Goal: Transaction & Acquisition: Purchase product/service

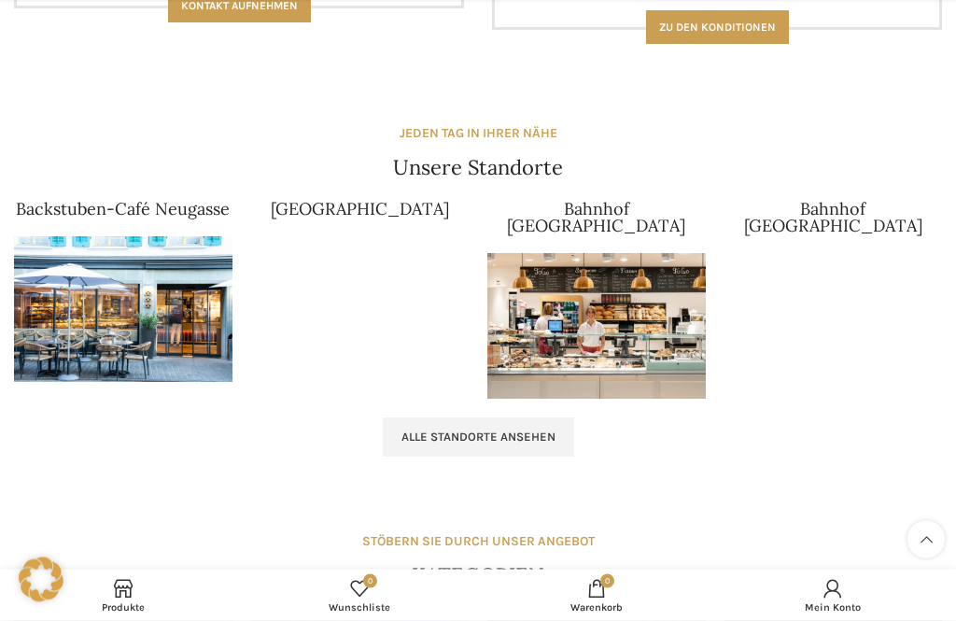
scroll to position [1700, 0]
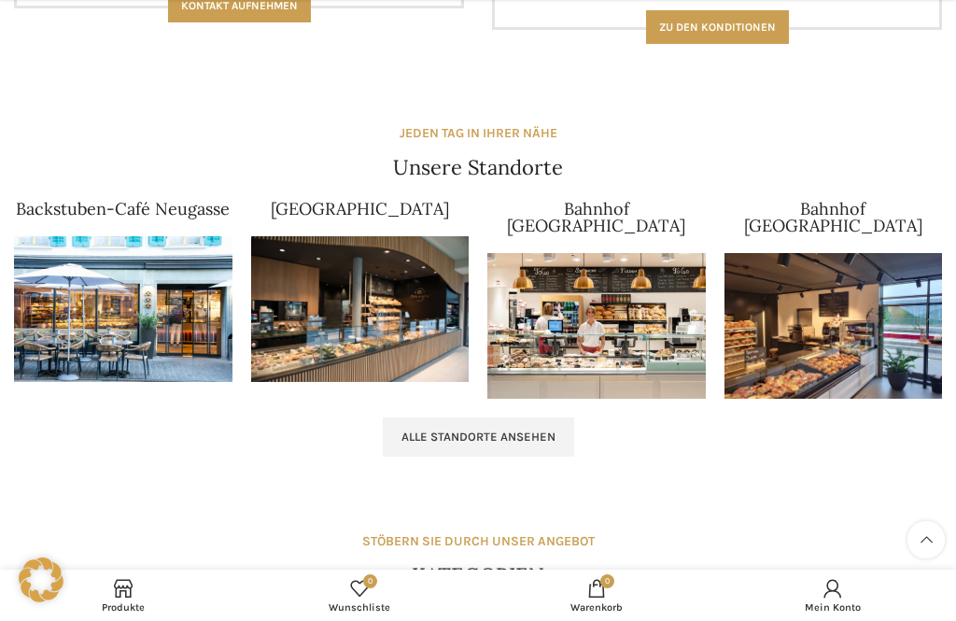
click at [451, 418] on link "Alle Standorte ansehen" at bounding box center [478, 437] width 191 height 39
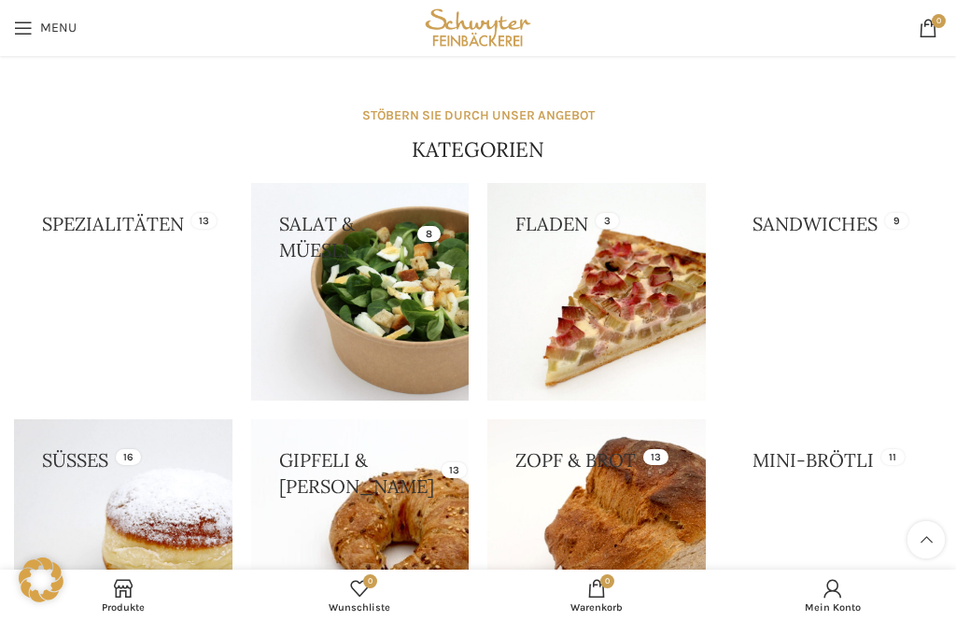
scroll to position [2107, 0]
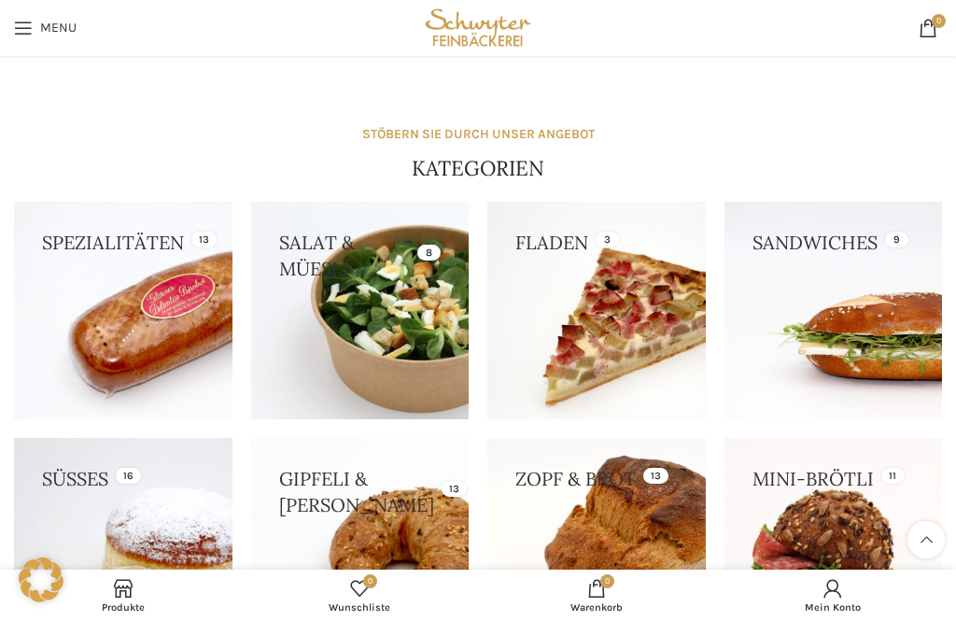
click at [324, 517] on link at bounding box center [360, 547] width 219 height 219
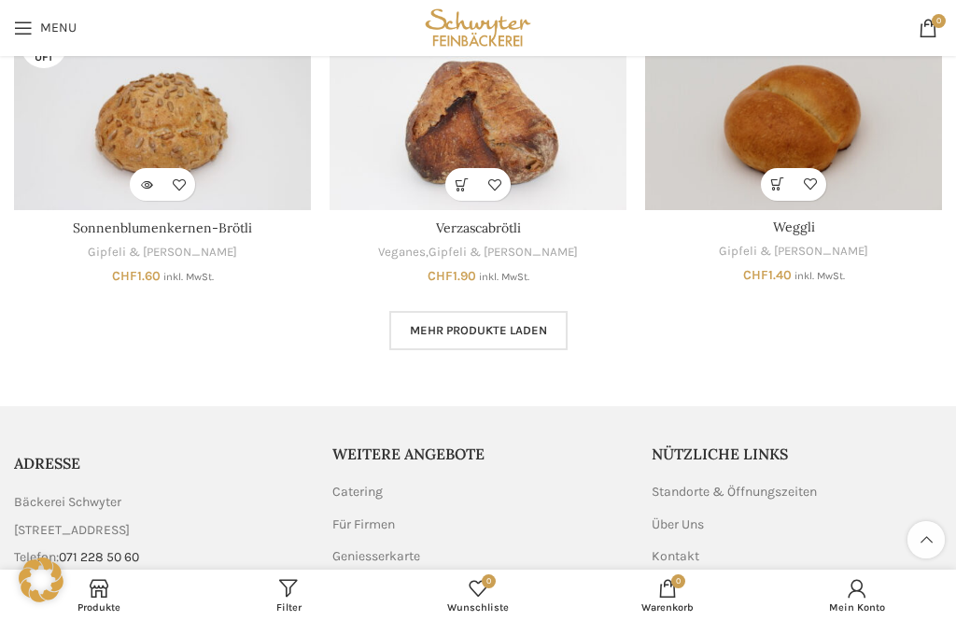
scroll to position [1115, 0]
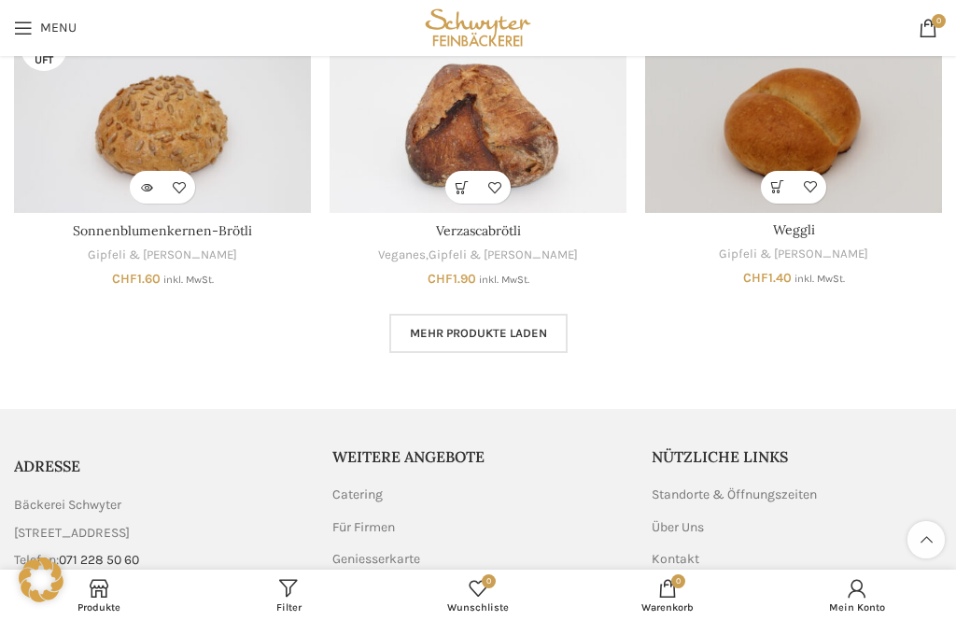
click at [432, 332] on span "Mehr Produkte laden" at bounding box center [478, 333] width 137 height 15
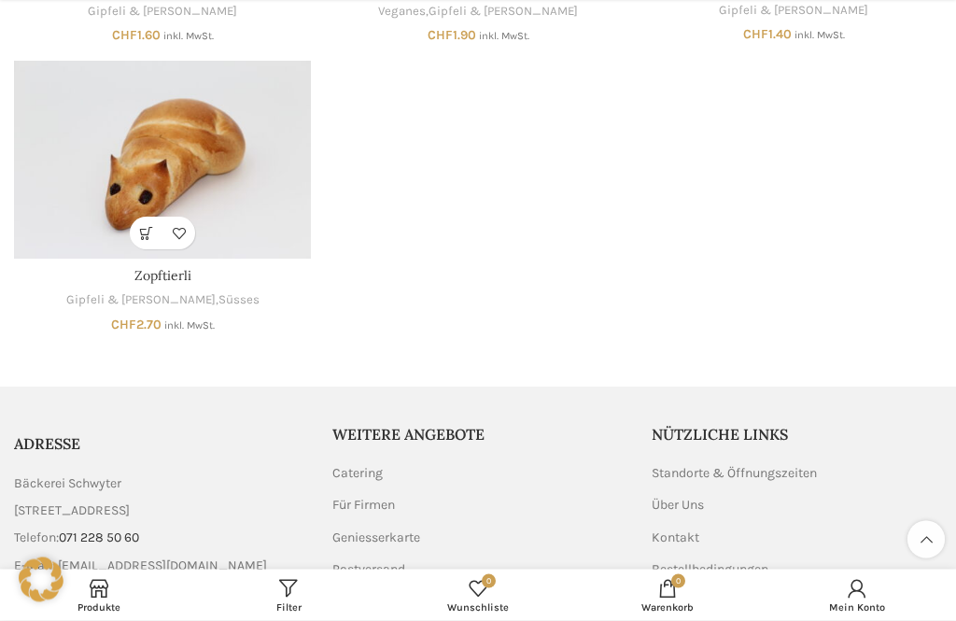
scroll to position [1456, 0]
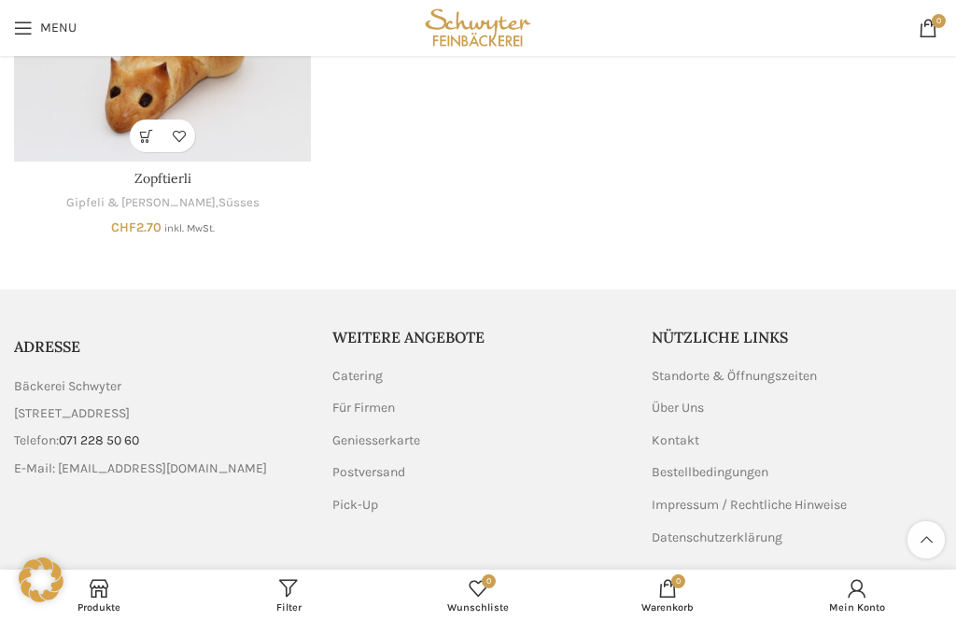
click at [73, 465] on link "List item link" at bounding box center [159, 469] width 290 height 21
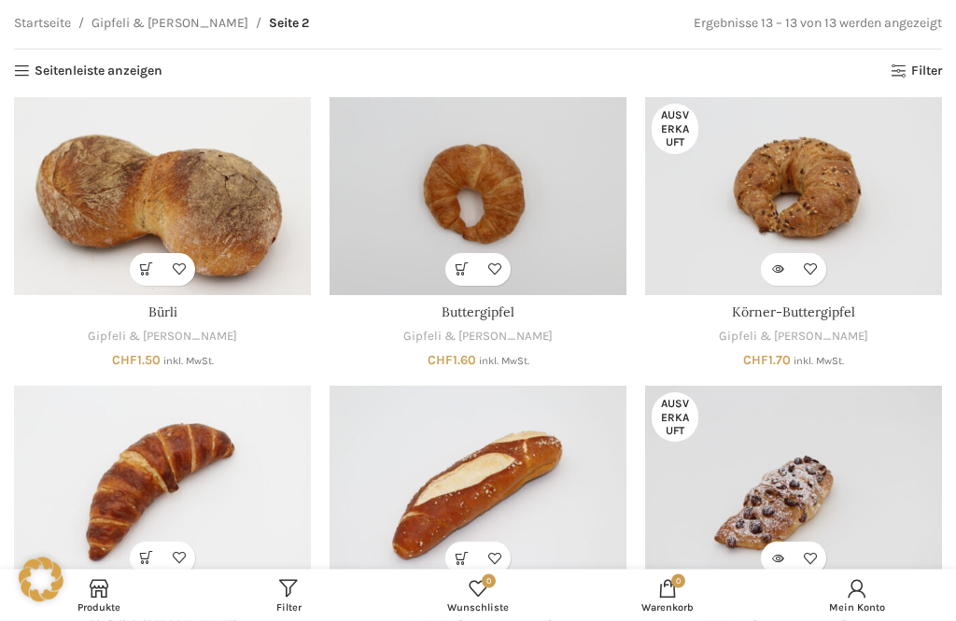
scroll to position [0, 0]
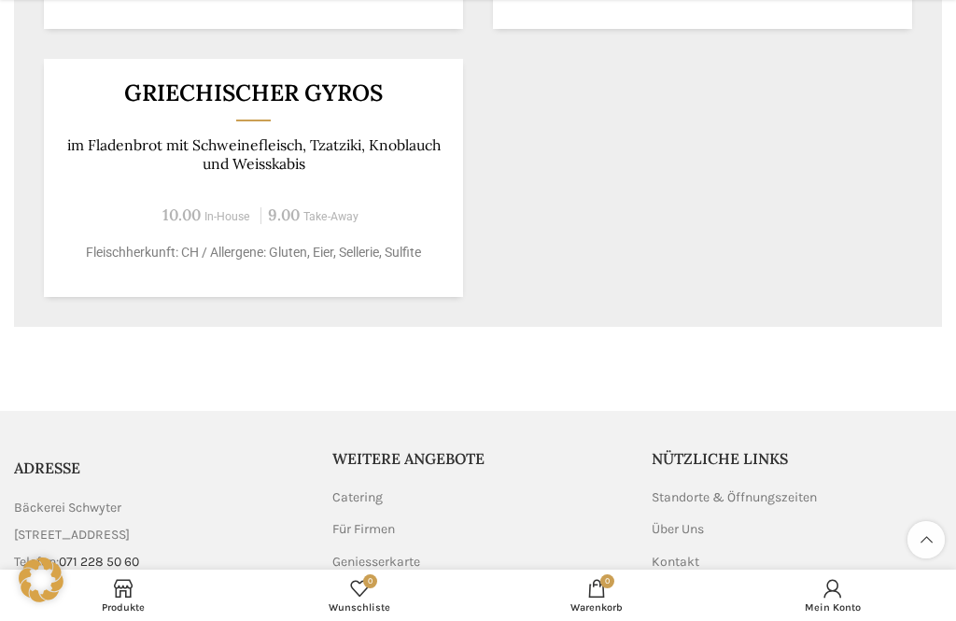
scroll to position [1435, 0]
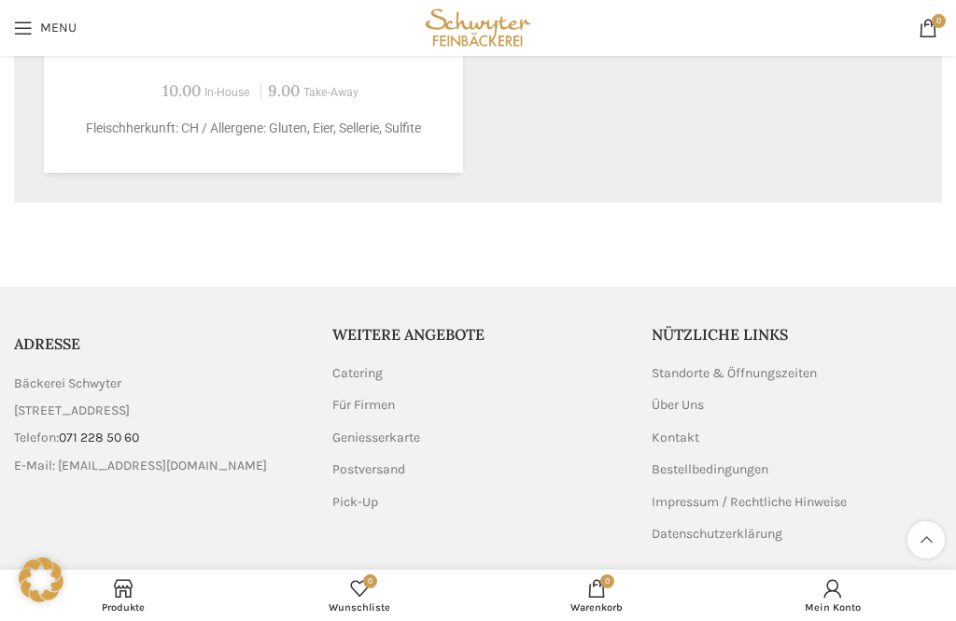
click at [758, 602] on div "Copyright © All Rights Reserved. Bäckerei Schwyter AG." at bounding box center [478, 611] width 928 height 21
click at [110, 614] on span "Produkte" at bounding box center [123, 608] width 219 height 12
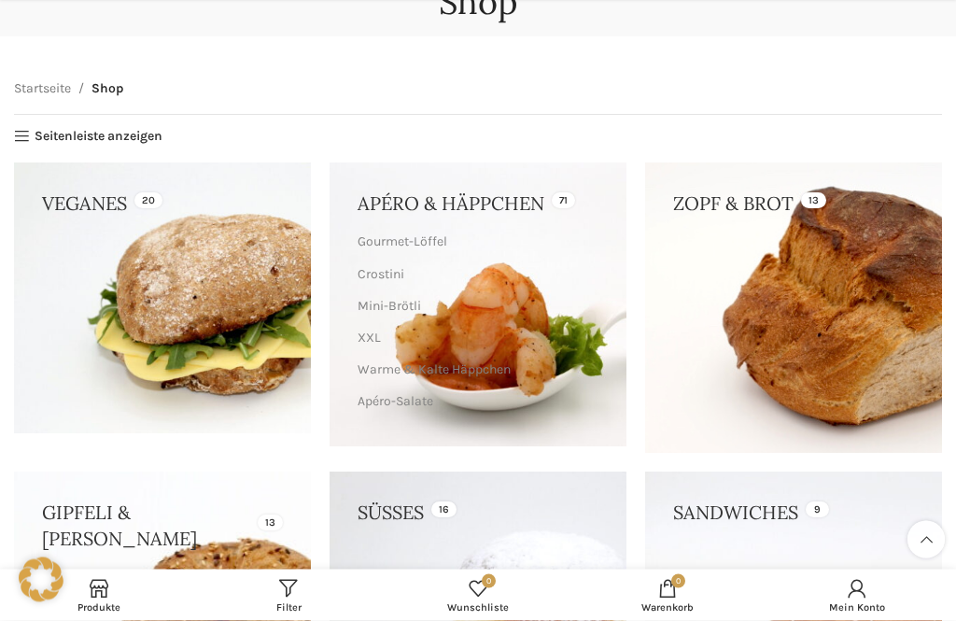
scroll to position [133, 0]
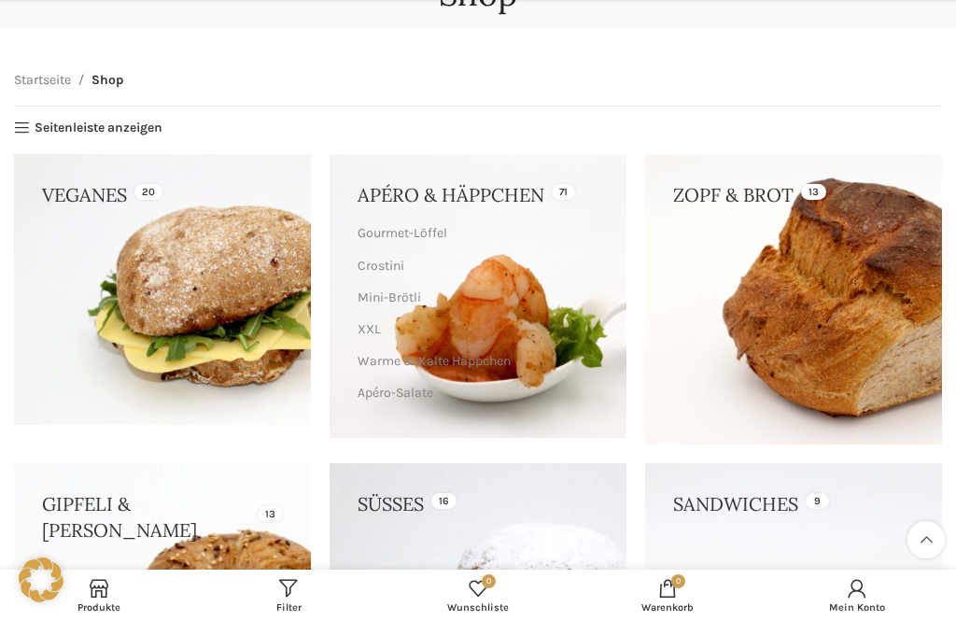
click at [755, 320] on link at bounding box center [793, 299] width 297 height 290
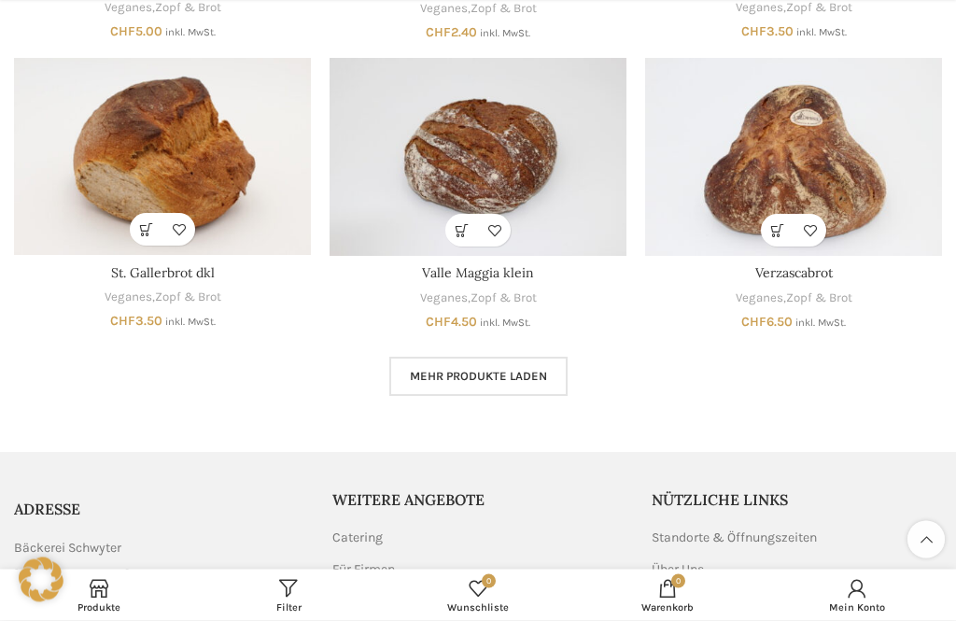
scroll to position [1081, 0]
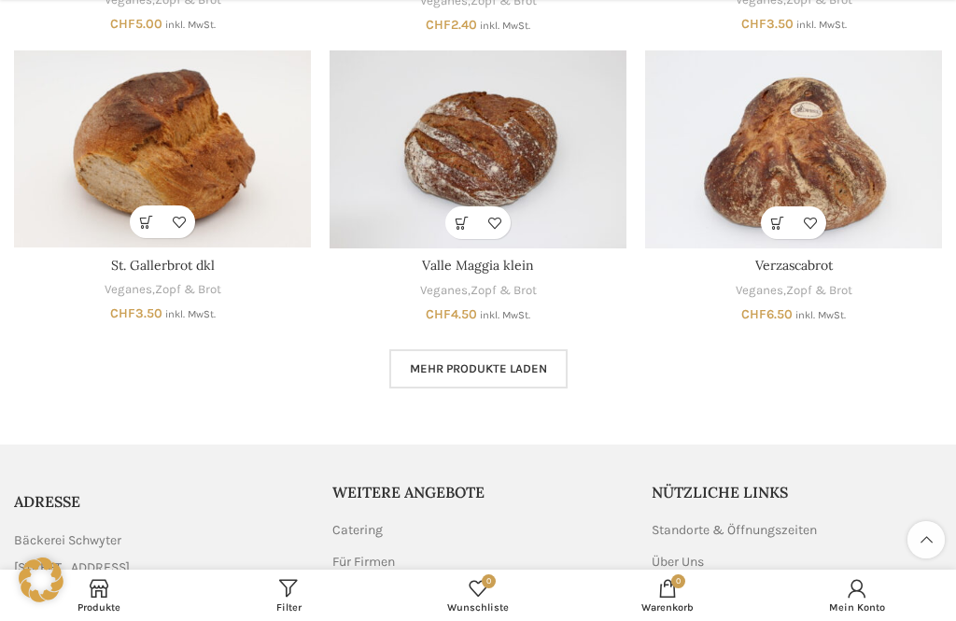
click at [485, 349] on link "Mehr Produkte laden" at bounding box center [479, 368] width 178 height 39
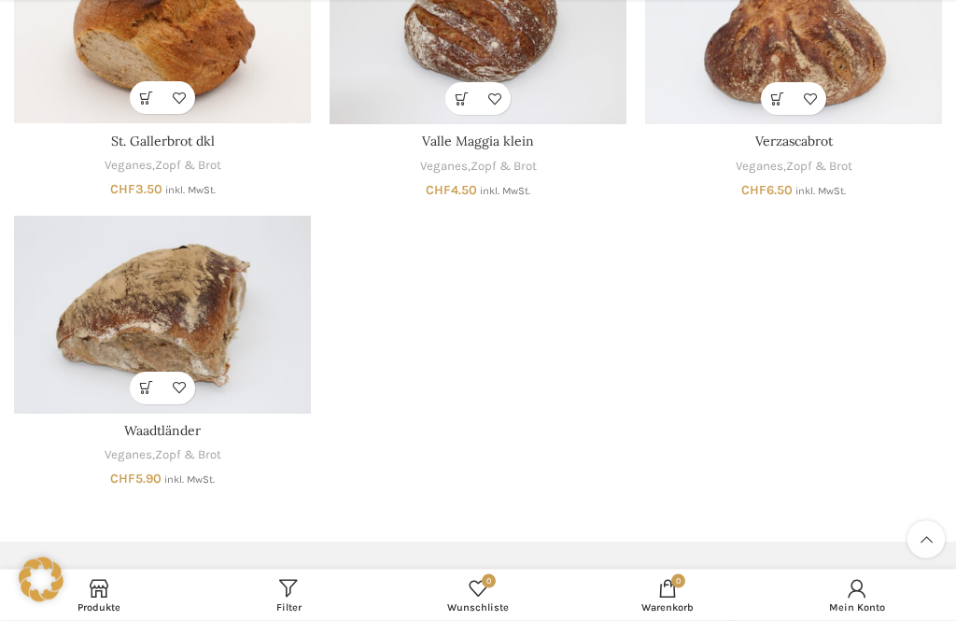
scroll to position [1209, 0]
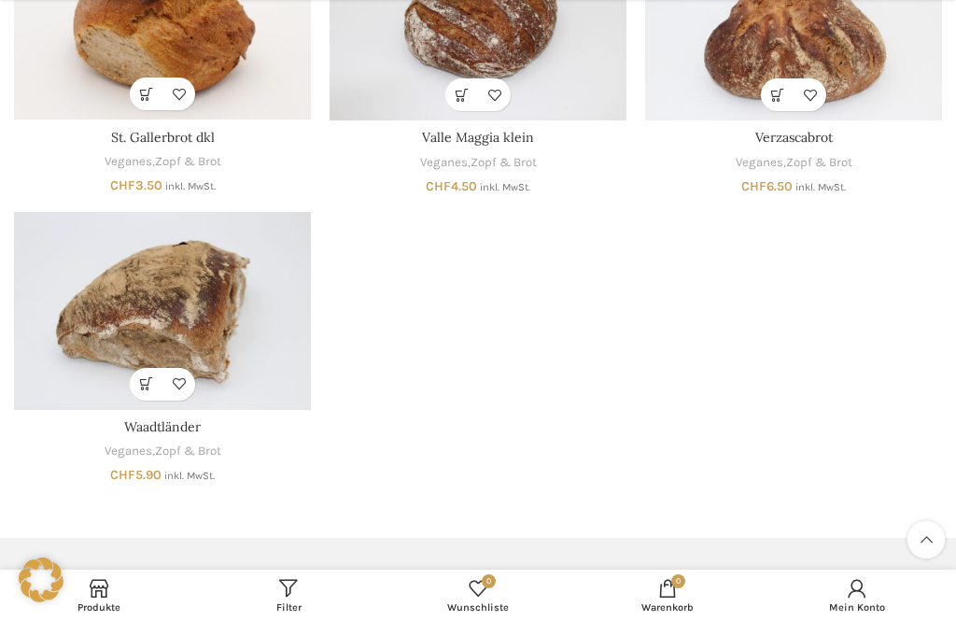
click at [177, 288] on img "Waadtländer" at bounding box center [162, 311] width 297 height 198
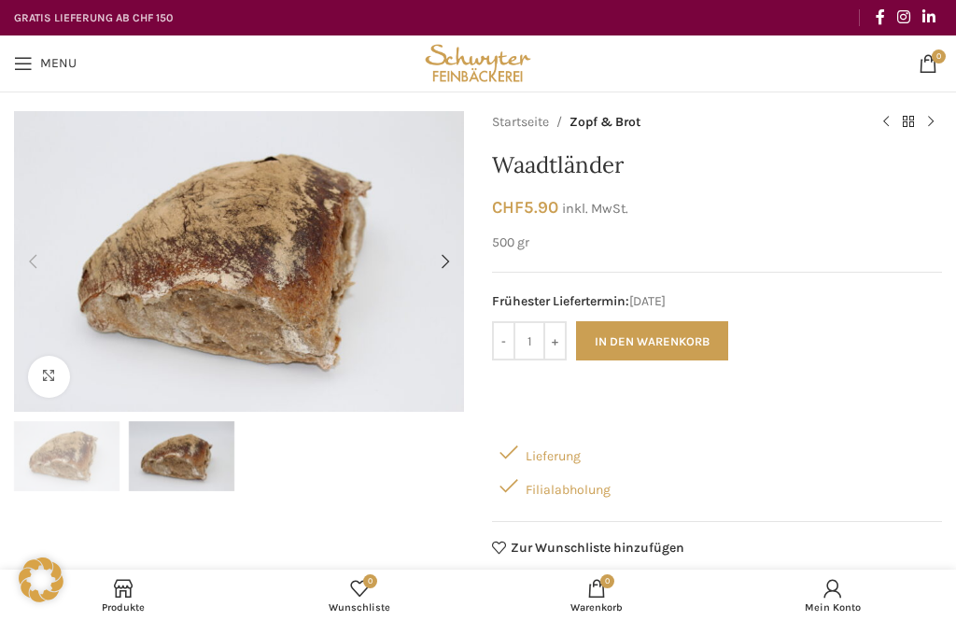
click at [70, 442] on img "1 / 2" at bounding box center [67, 456] width 106 height 70
click at [51, 383] on link "Klicken um zu vergrössern" at bounding box center [49, 377] width 42 height 42
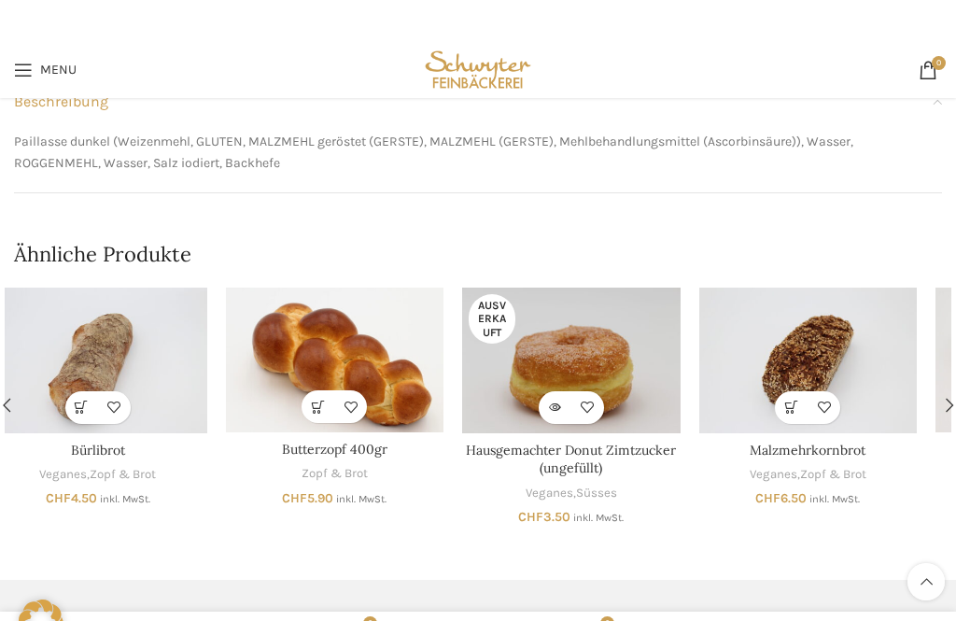
scroll to position [632, 0]
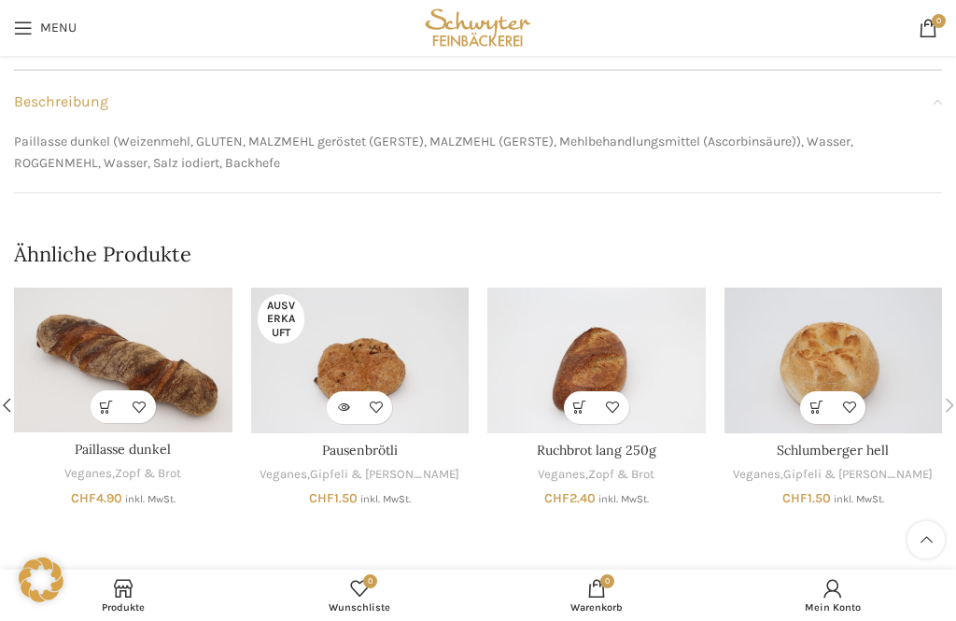
click at [947, 398] on div "Next slide" at bounding box center [949, 405] width 37 height 37
click at [950, 405] on div "Next slide" at bounding box center [949, 405] width 37 height 37
click at [8, 399] on div "Previous slide" at bounding box center [6, 405] width 37 height 37
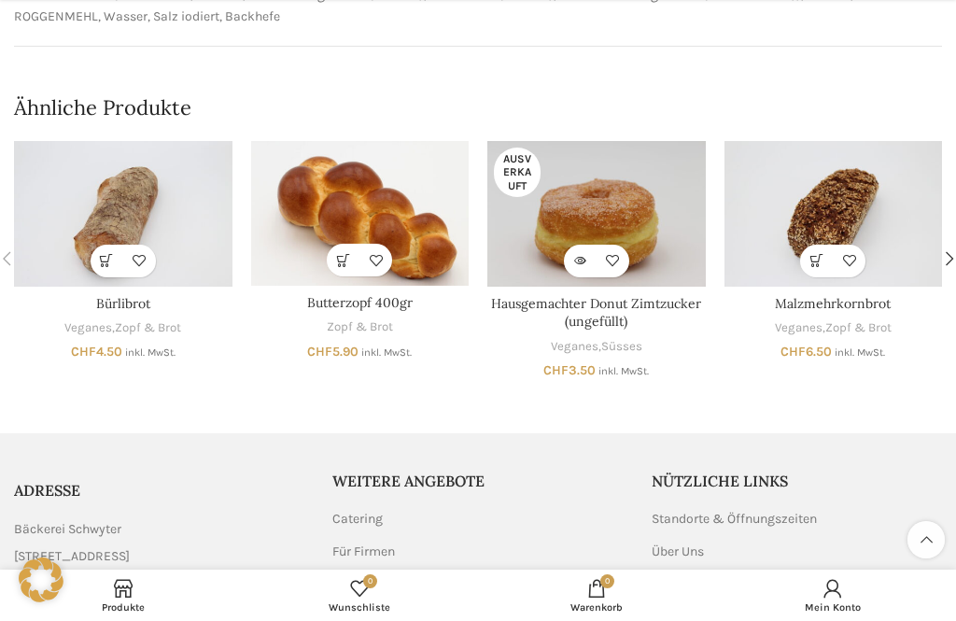
scroll to position [781, 0]
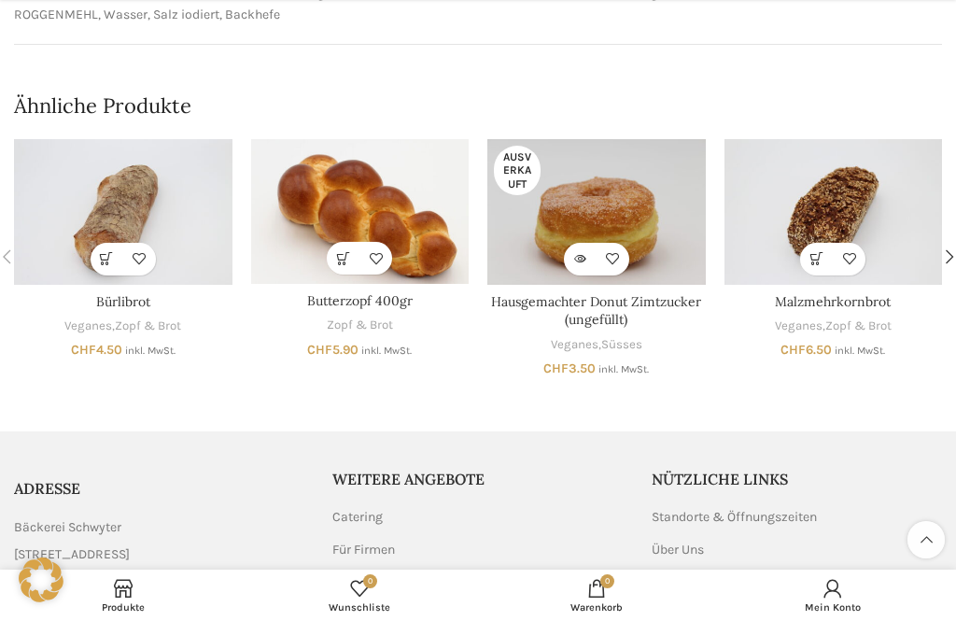
click at [819, 227] on img "Malzmehrkornbrot" at bounding box center [834, 212] width 219 height 146
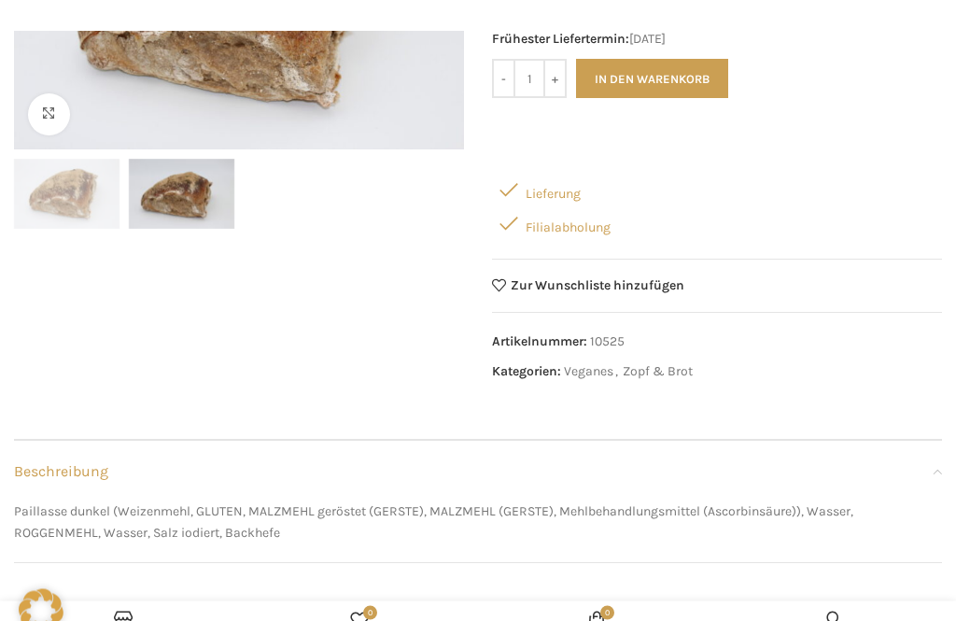
scroll to position [0, 0]
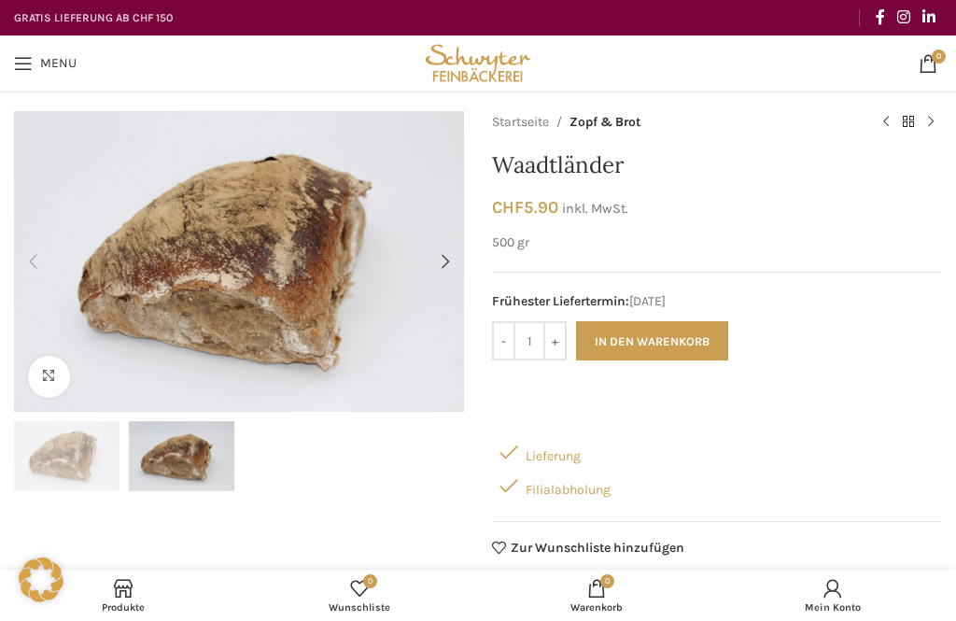
click at [544, 349] on input "+" at bounding box center [555, 340] width 23 height 39
type input "2"
click at [619, 344] on button "In den Warenkorb" at bounding box center [652, 340] width 152 height 39
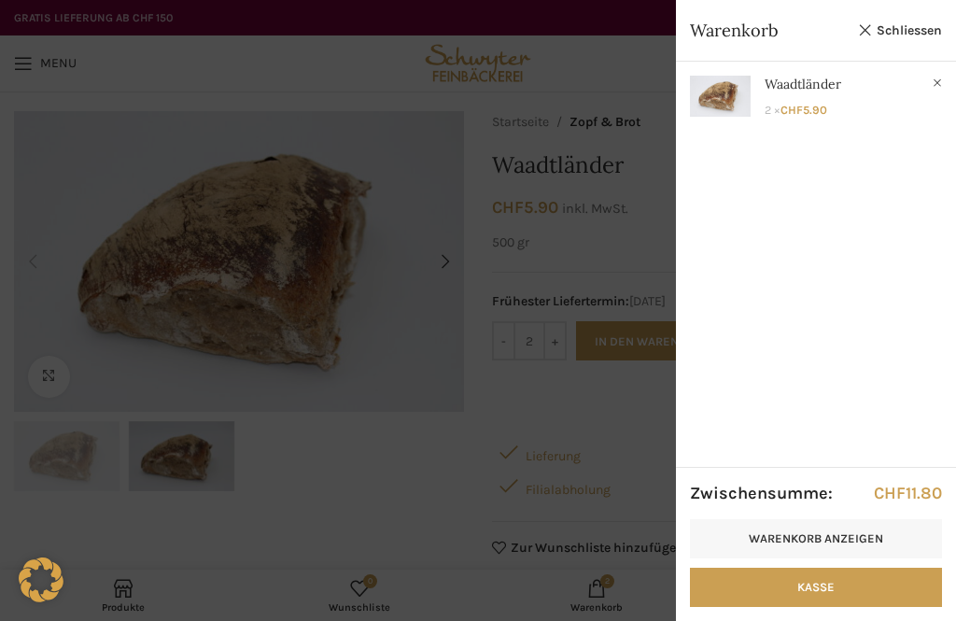
click at [43, 580] on icon at bounding box center [41, 580] width 45 height 45
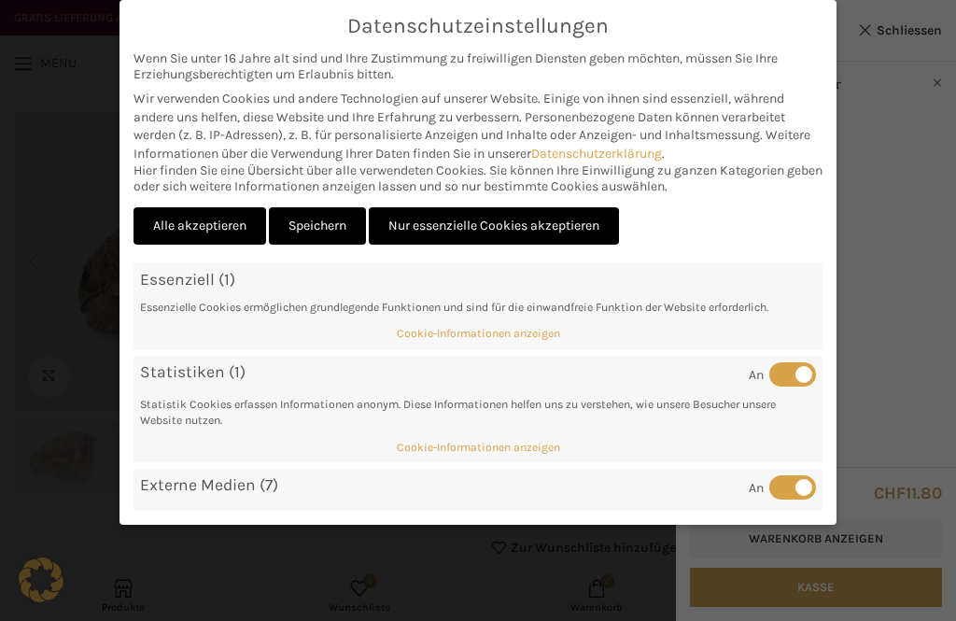
click at [435, 223] on link "Nur essenzielle Cookies akzeptieren" at bounding box center [494, 226] width 250 height 38
checkbox input "false"
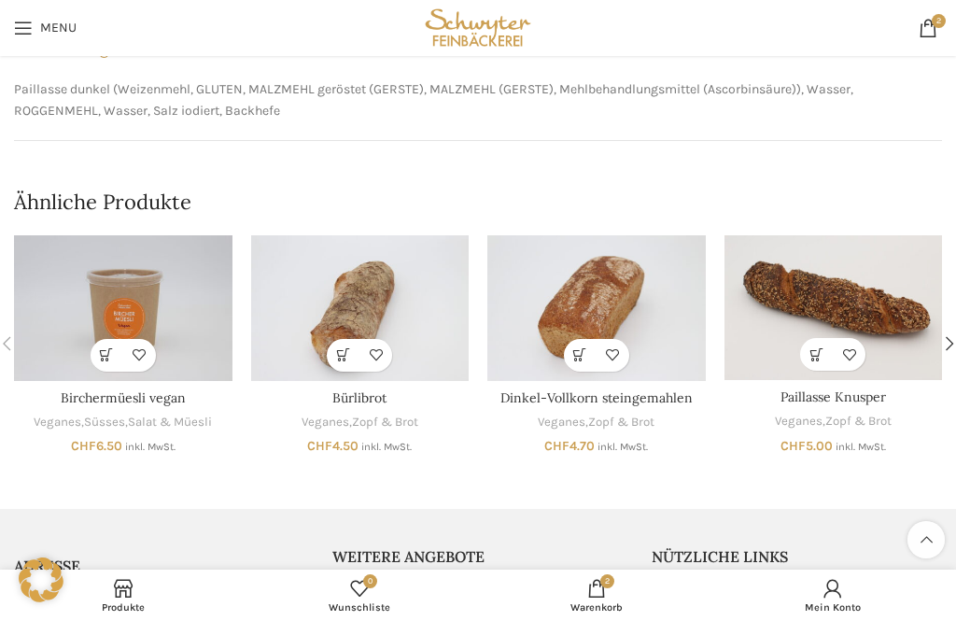
scroll to position [678, 0]
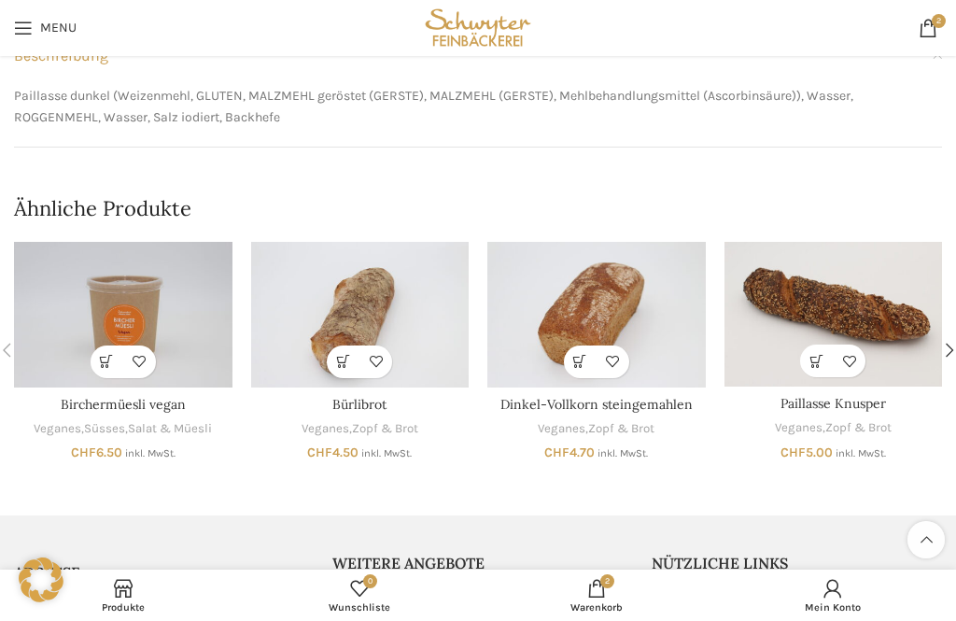
click at [815, 361] on link "In den Warenkorb" at bounding box center [816, 361] width 33 height 33
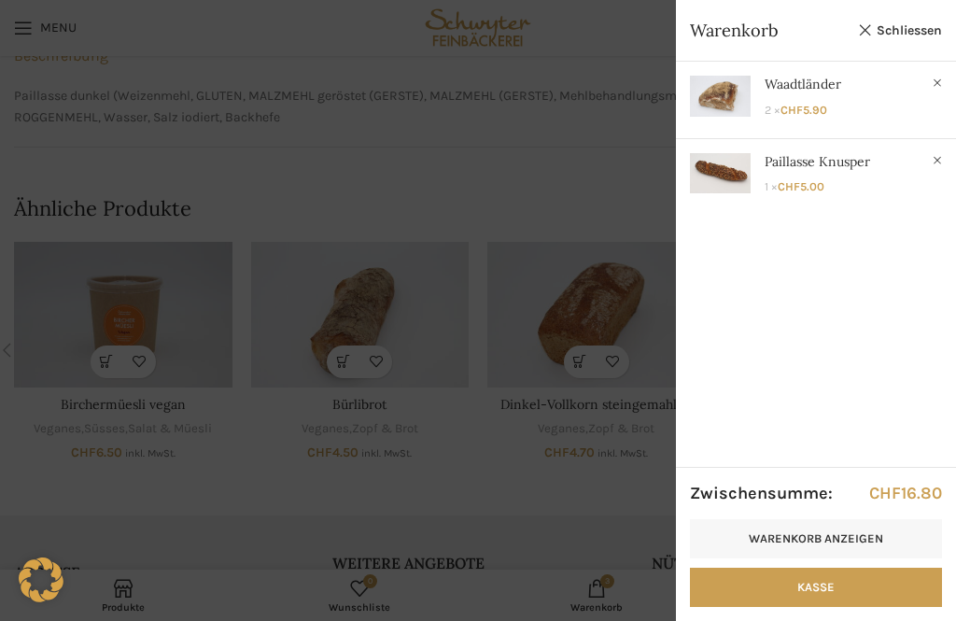
click at [897, 31] on link "Schliessen" at bounding box center [900, 30] width 84 height 23
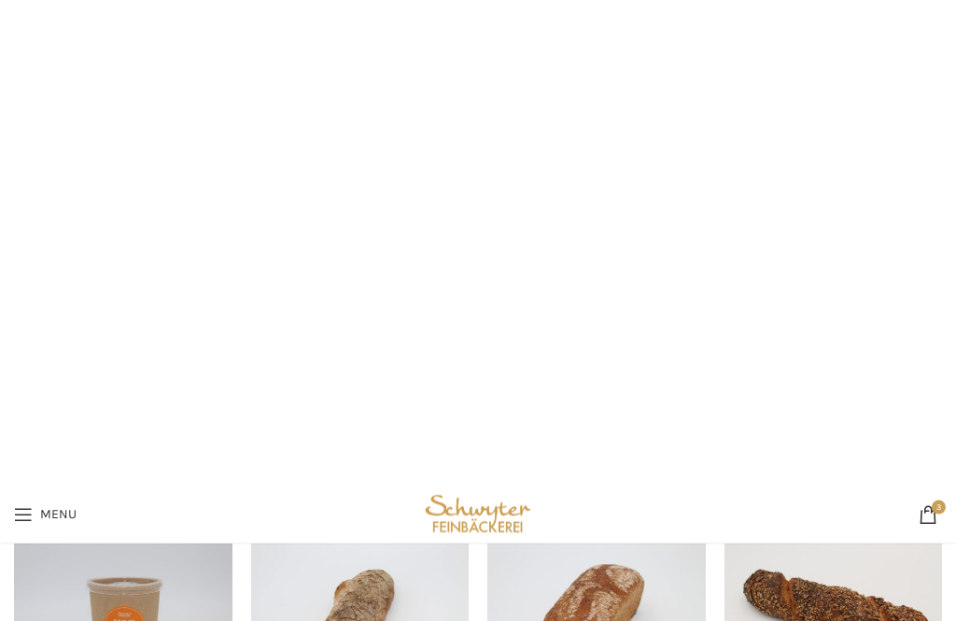
scroll to position [0, 0]
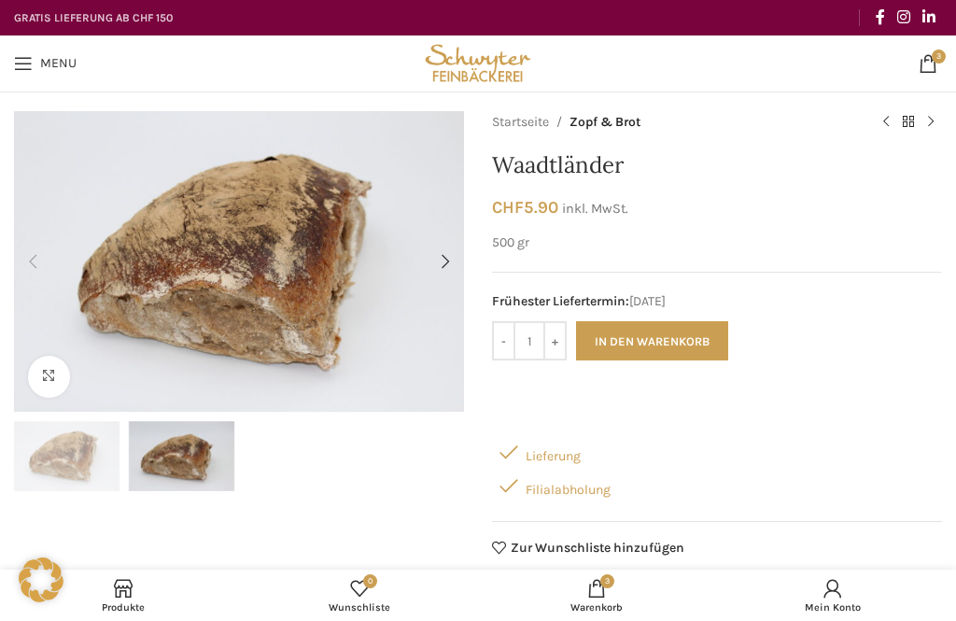
click at [113, 605] on span "Produkte" at bounding box center [123, 608] width 219 height 12
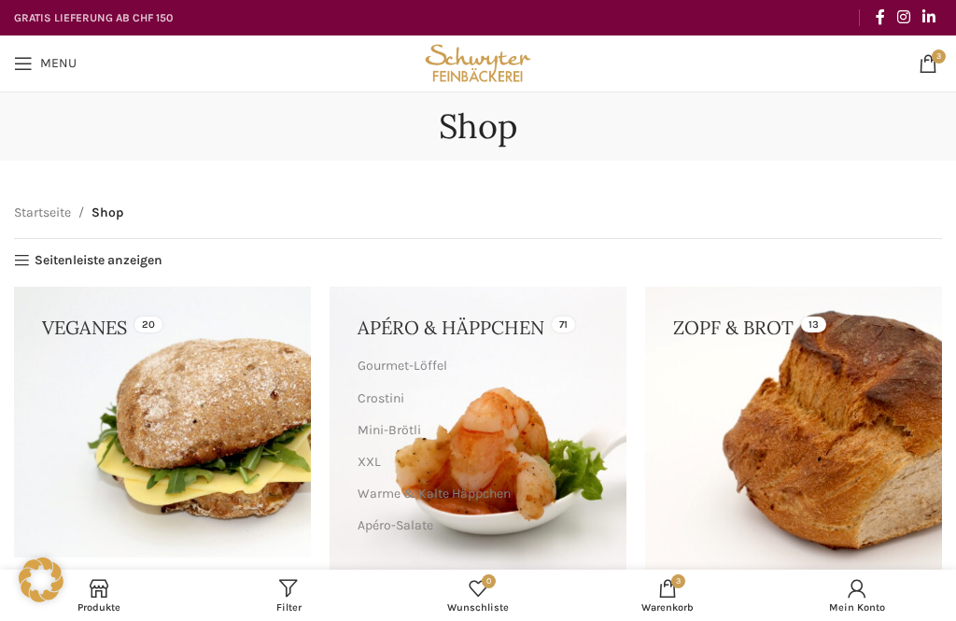
click at [803, 429] on link at bounding box center [793, 432] width 297 height 290
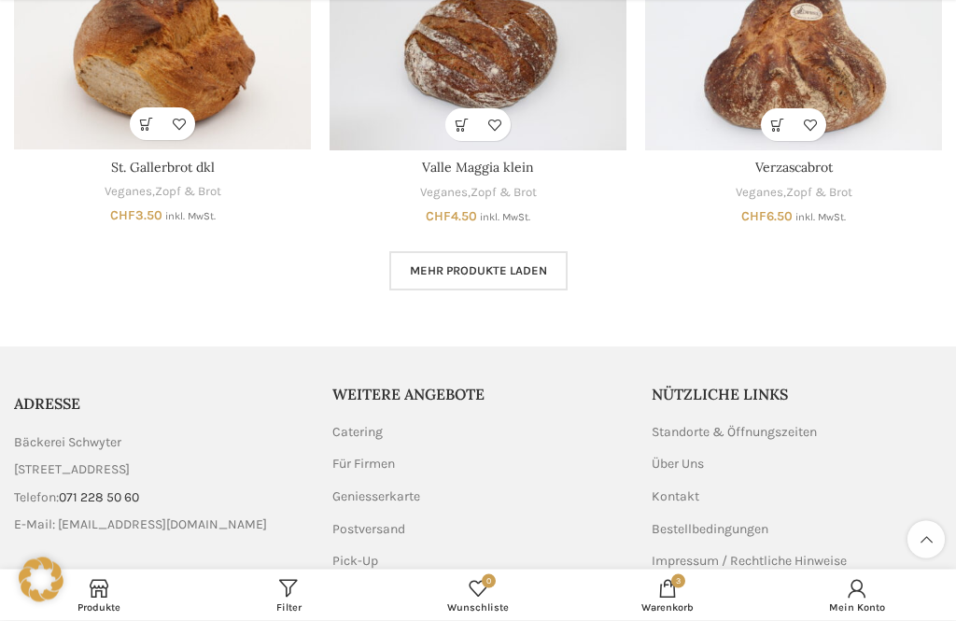
scroll to position [1236, 0]
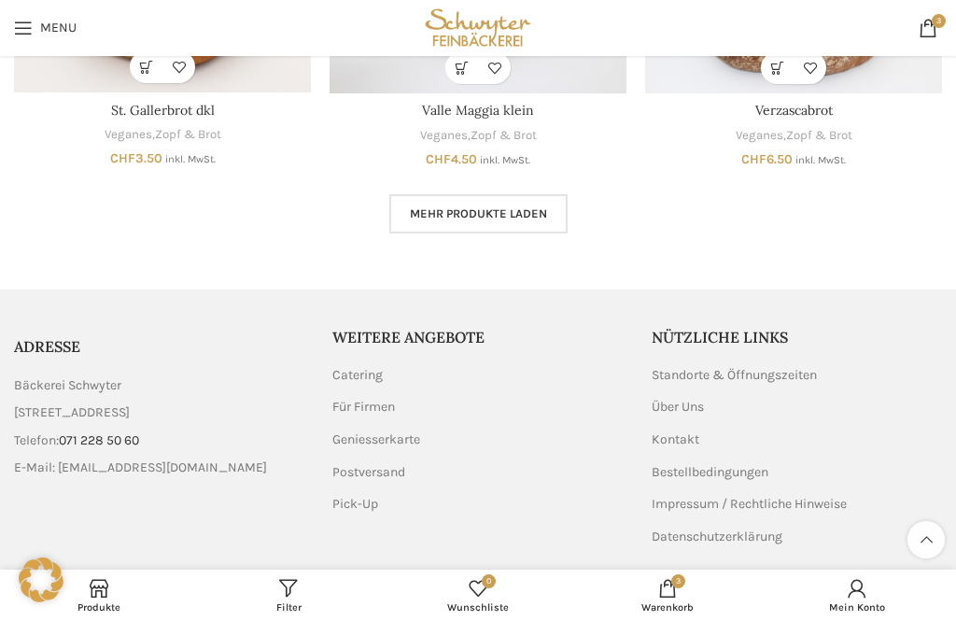
click at [465, 209] on span "Mehr Produkte laden" at bounding box center [478, 213] width 137 height 15
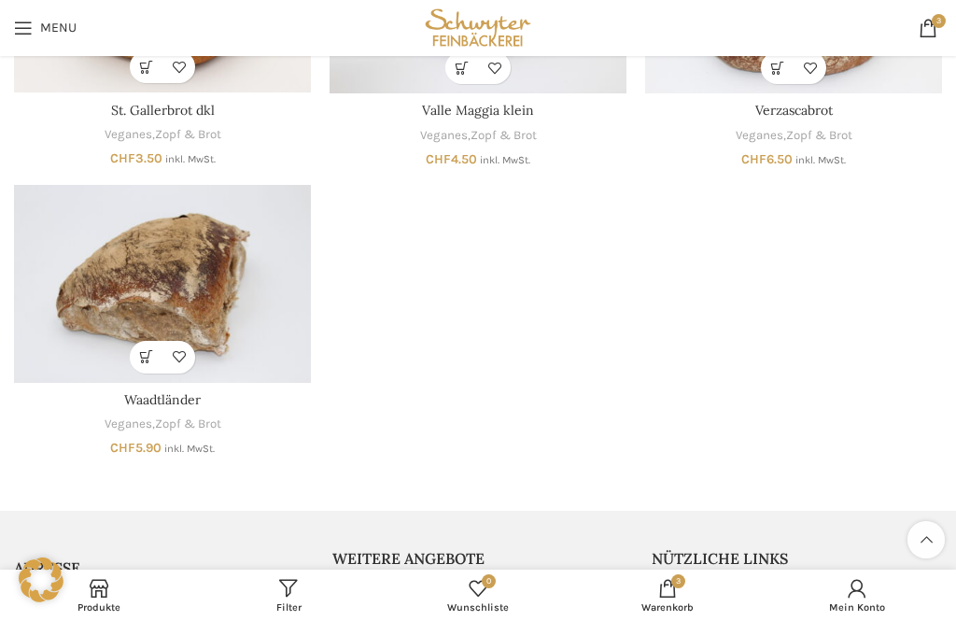
click at [149, 345] on link "In den Warenkorb" at bounding box center [146, 357] width 33 height 33
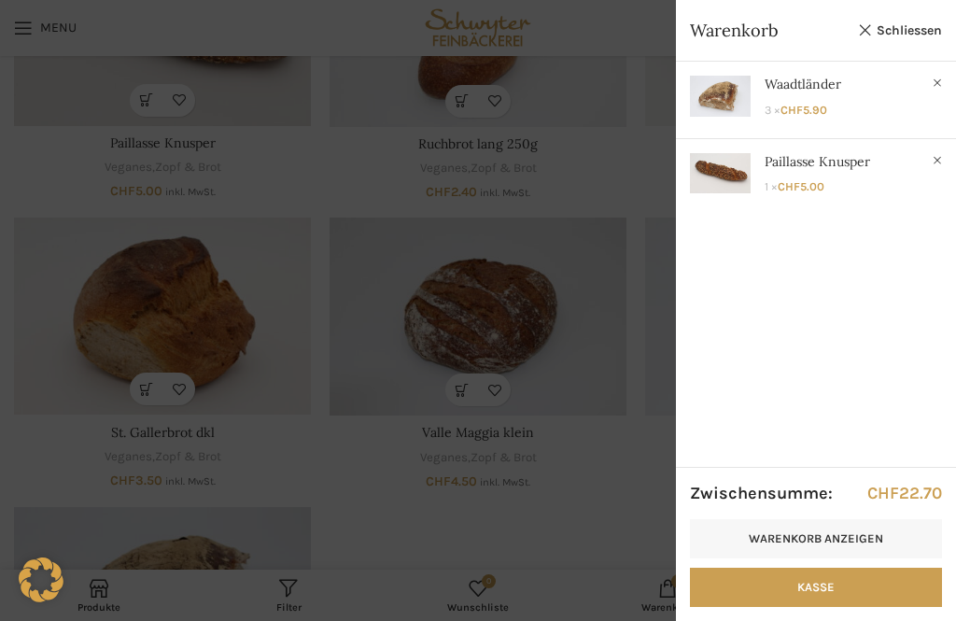
scroll to position [912, 0]
click at [939, 79] on link "×" at bounding box center [937, 83] width 19 height 19
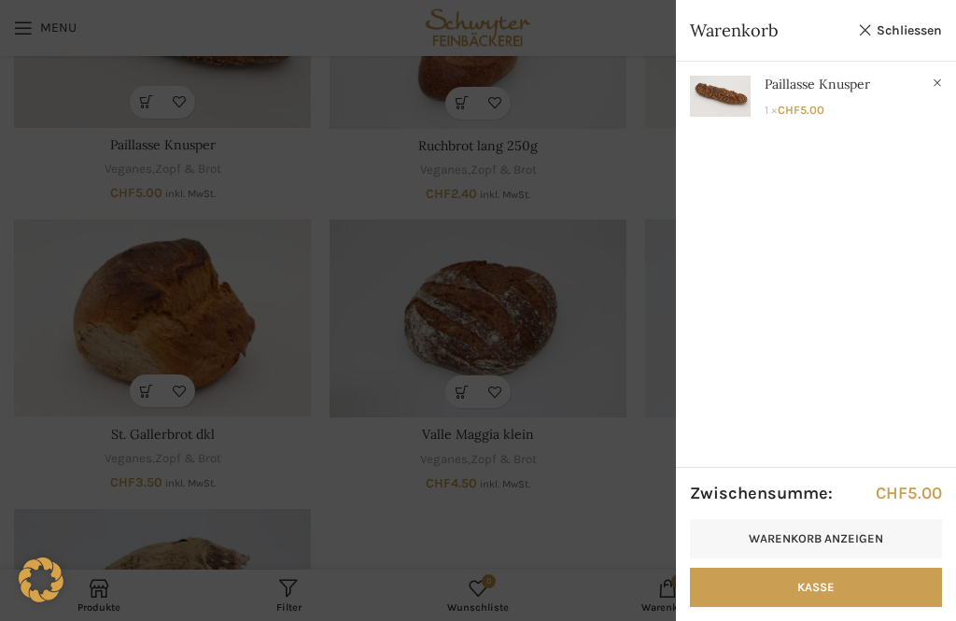
click at [934, 78] on link "×" at bounding box center [937, 83] width 19 height 19
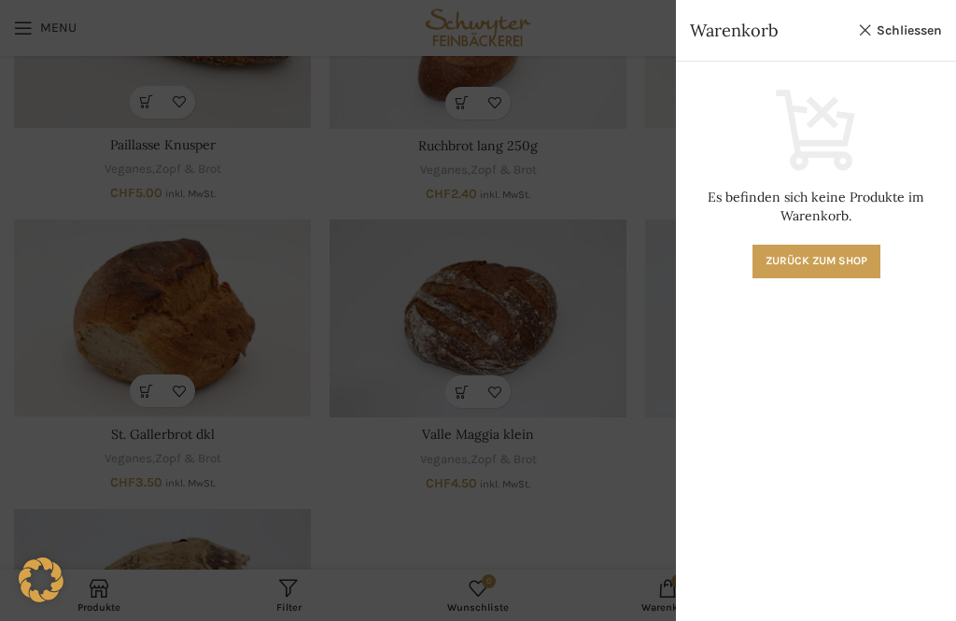
click at [790, 248] on link "Zurück zum Shop" at bounding box center [817, 262] width 128 height 34
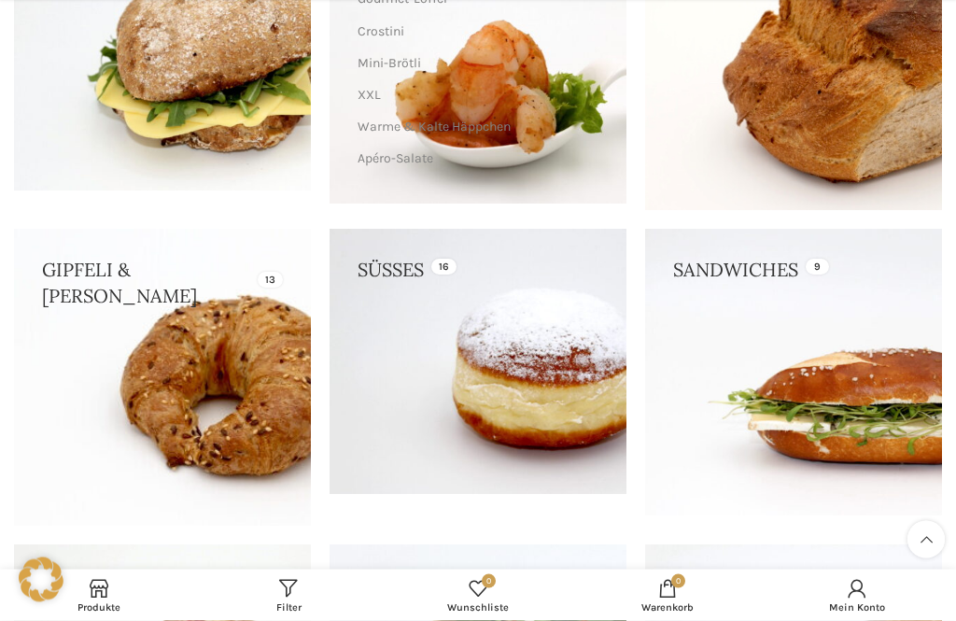
scroll to position [367, 0]
click at [178, 392] on link at bounding box center [162, 377] width 297 height 297
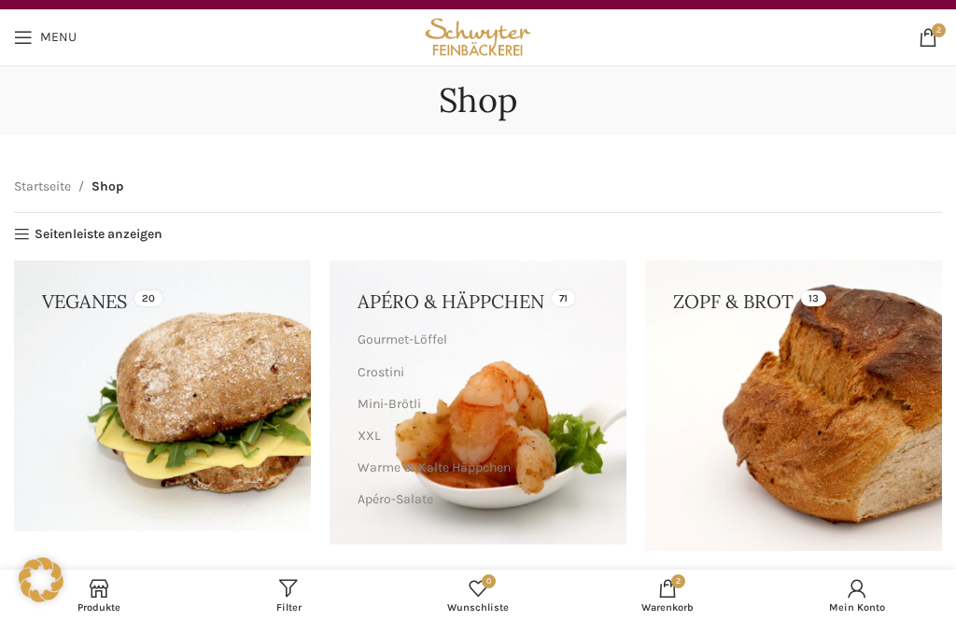
scroll to position [0, 0]
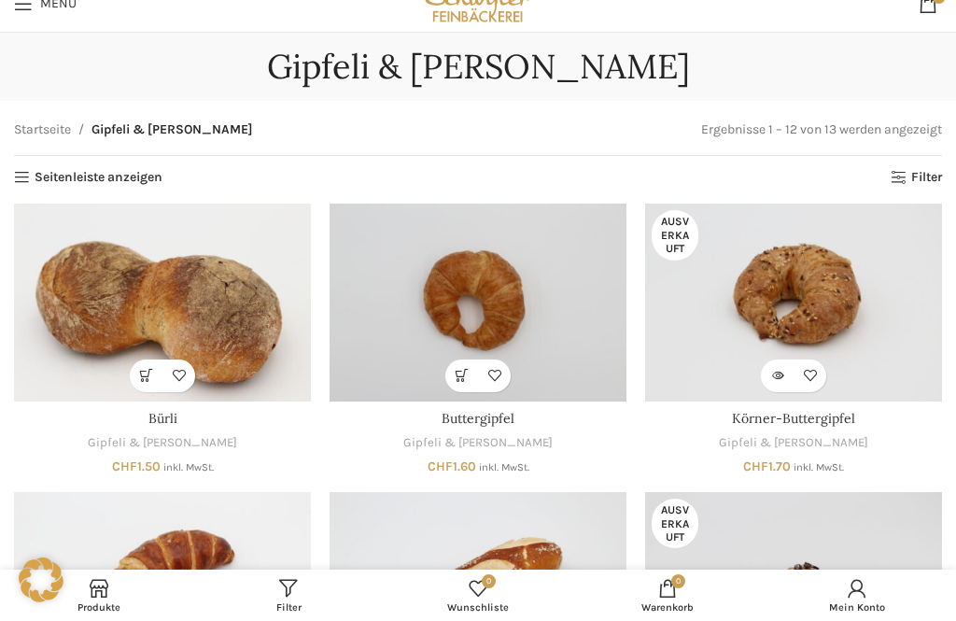
scroll to position [60, 0]
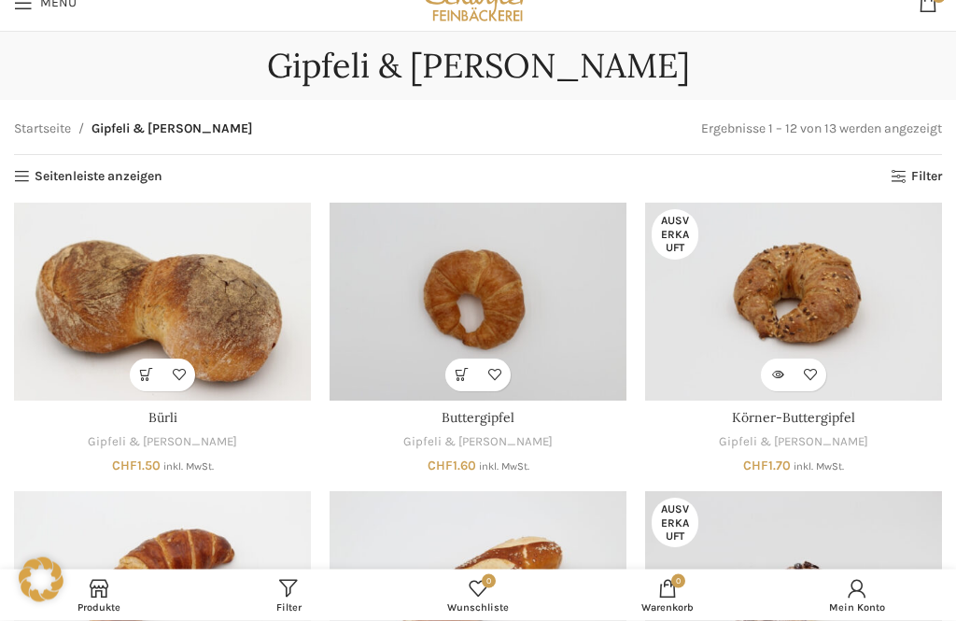
click at [453, 377] on link "In den Warenkorb" at bounding box center [462, 376] width 33 height 33
click at [451, 371] on link "In den Warenkorb" at bounding box center [462, 375] width 33 height 33
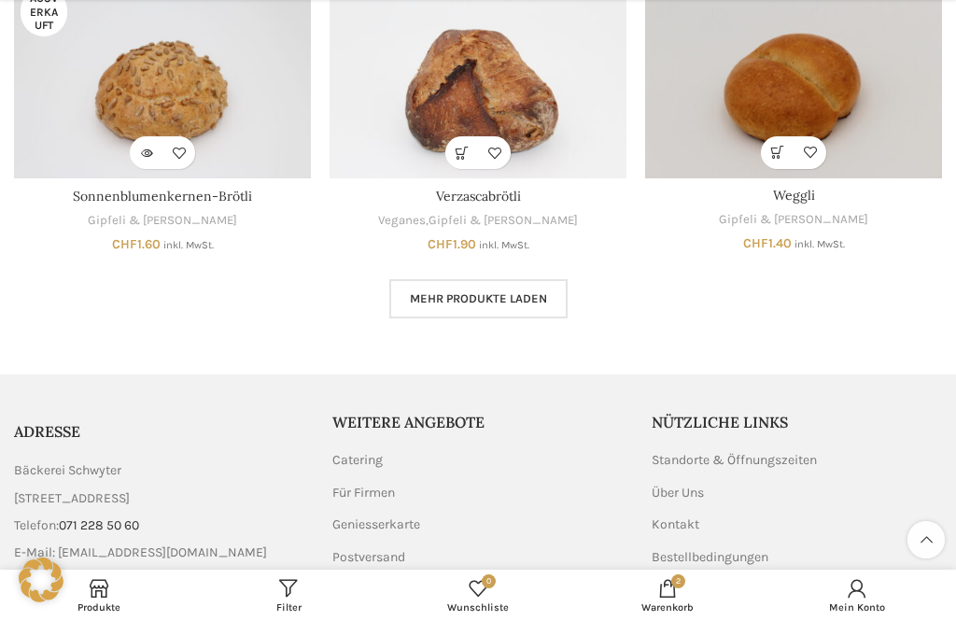
scroll to position [1151, 0]
click at [430, 290] on span "Mehr Produkte laden" at bounding box center [478, 297] width 137 height 15
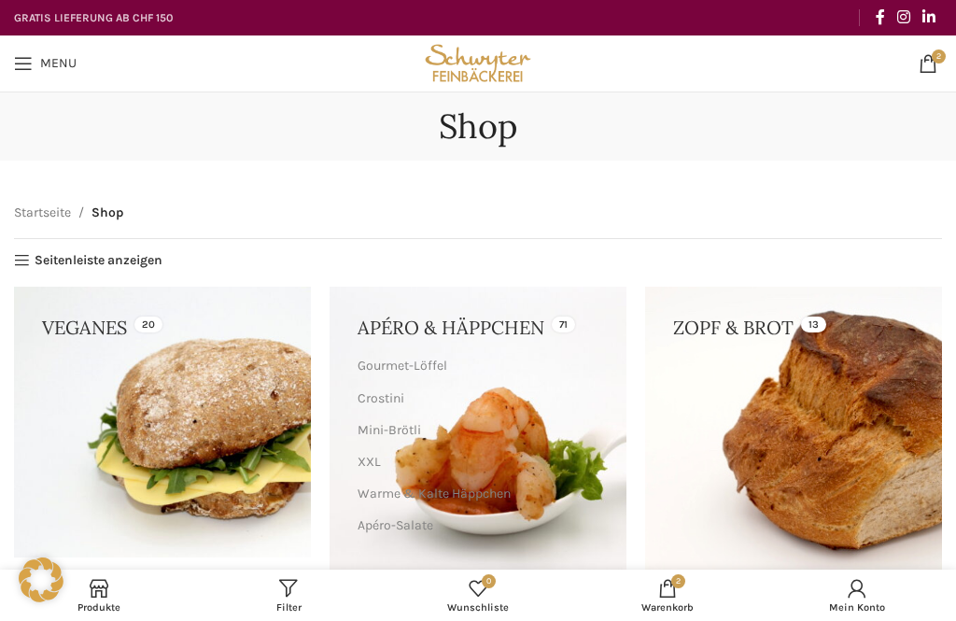
click at [775, 419] on link at bounding box center [793, 432] width 297 height 290
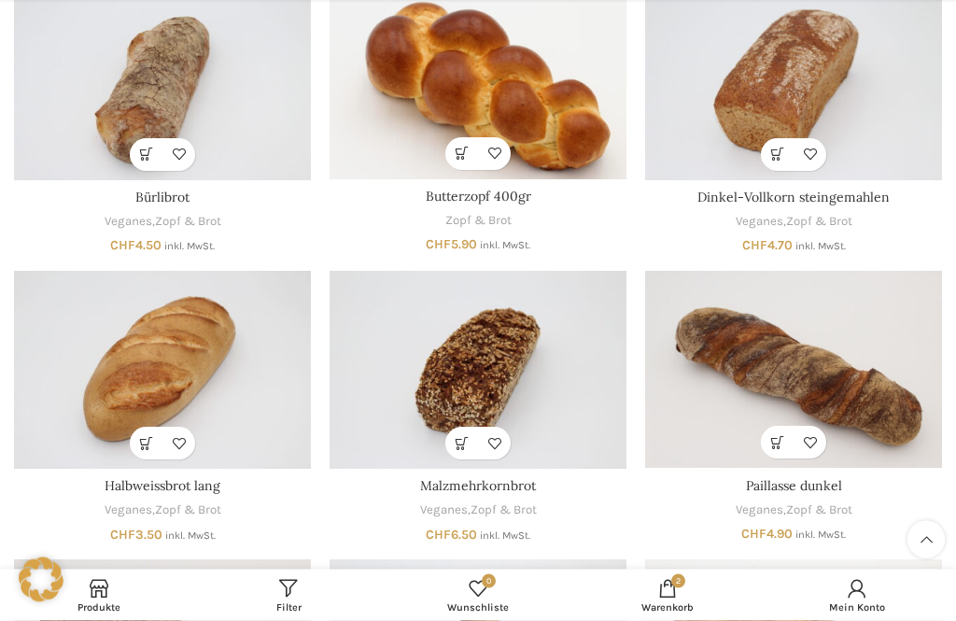
scroll to position [285, 0]
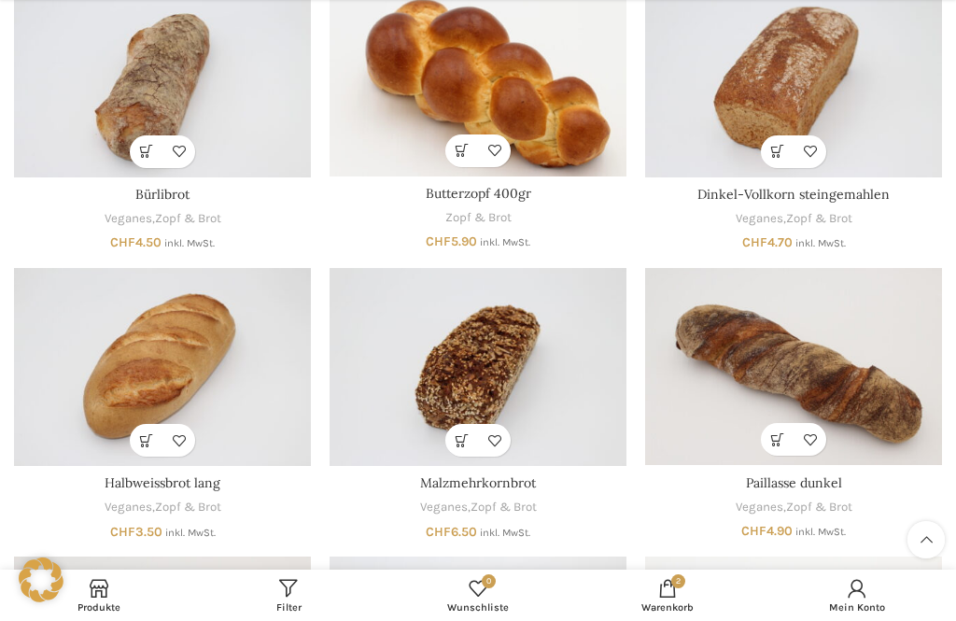
click at [772, 438] on link "In den Warenkorb" at bounding box center [777, 439] width 33 height 33
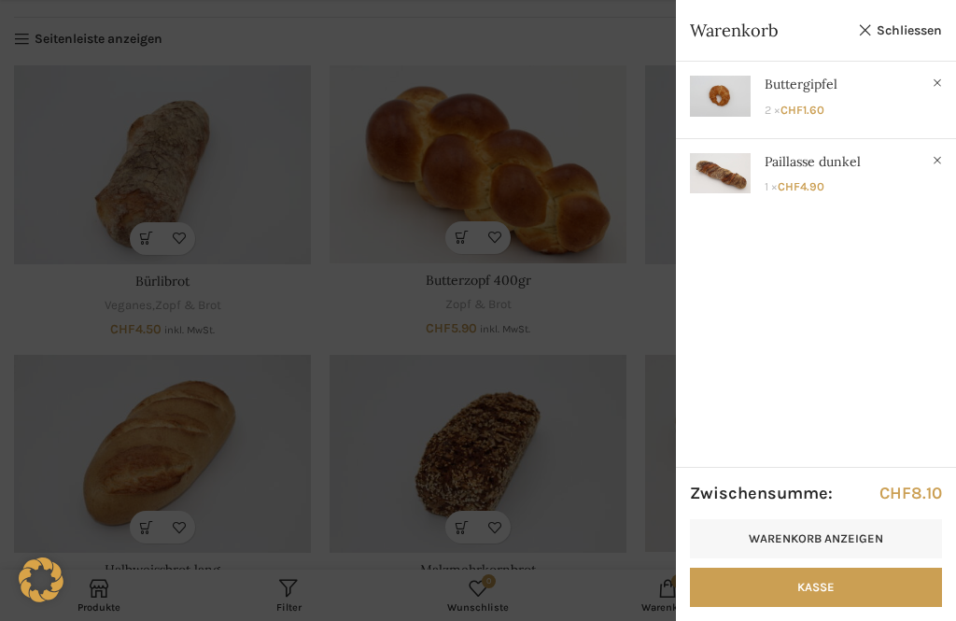
scroll to position [210, 0]
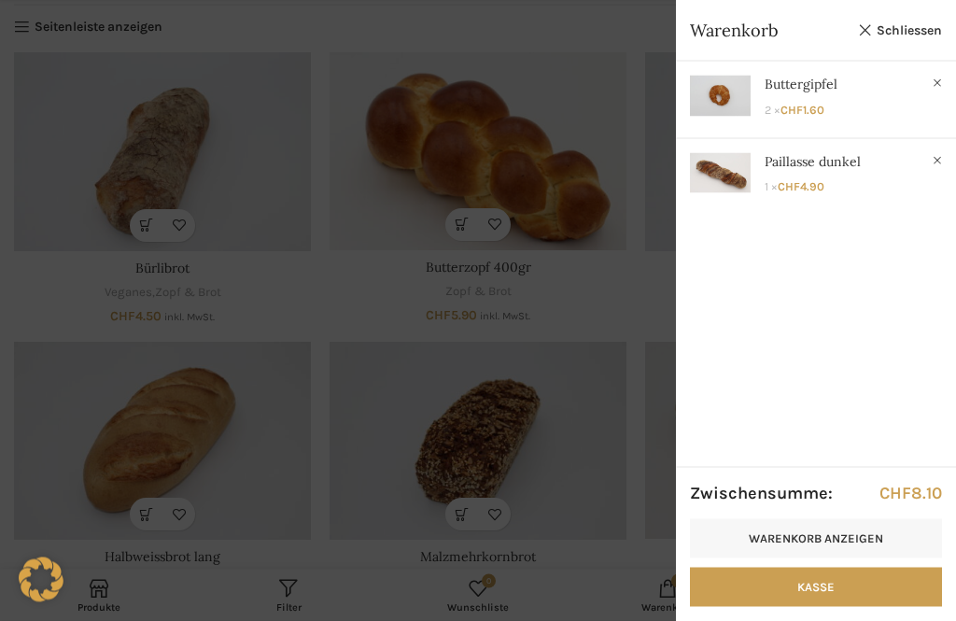
click at [879, 35] on link "Schliessen" at bounding box center [900, 30] width 84 height 23
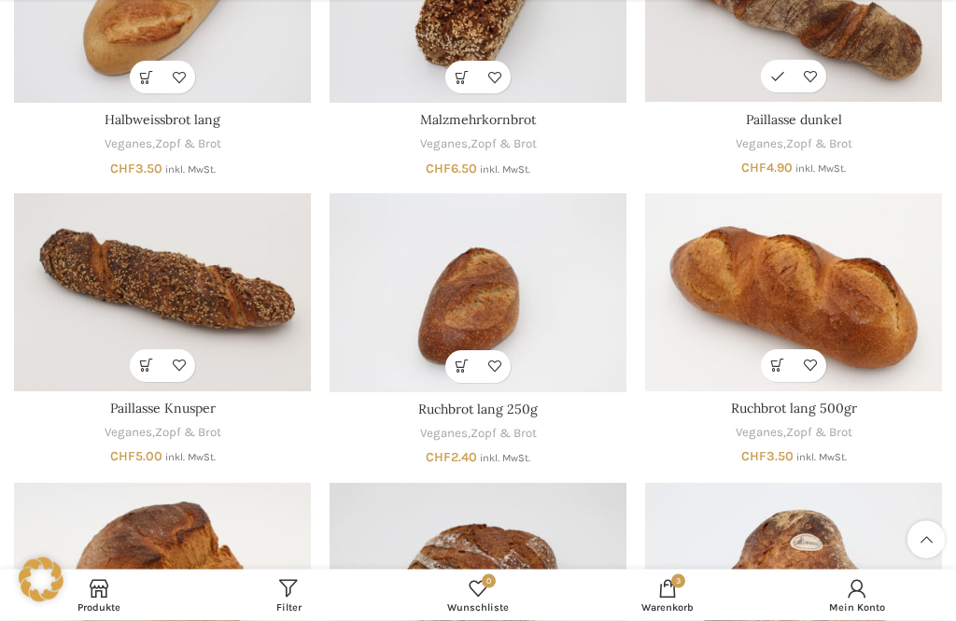
scroll to position [649, 0]
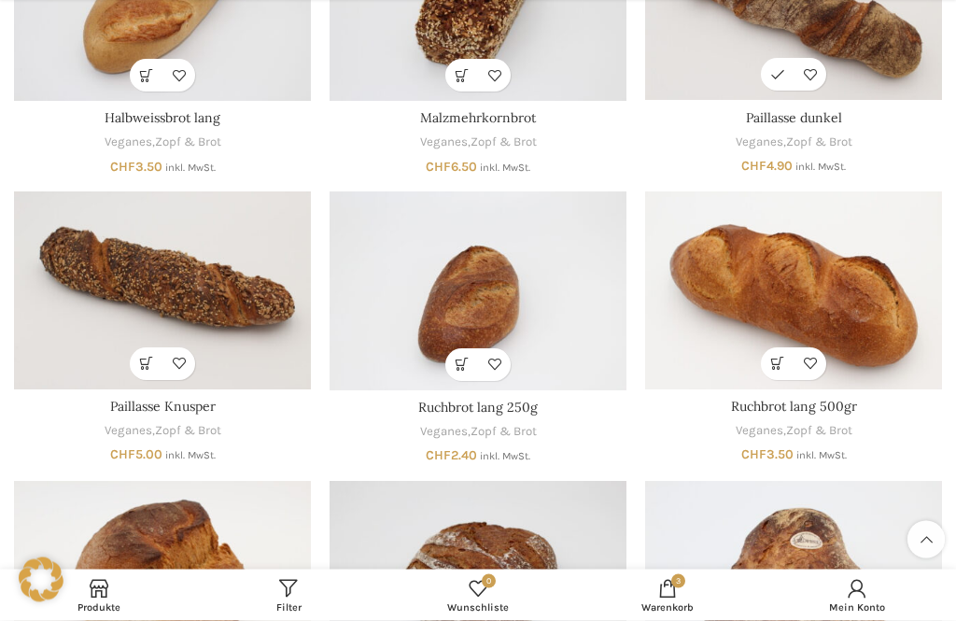
click at [139, 361] on link "In den Warenkorb" at bounding box center [146, 364] width 33 height 33
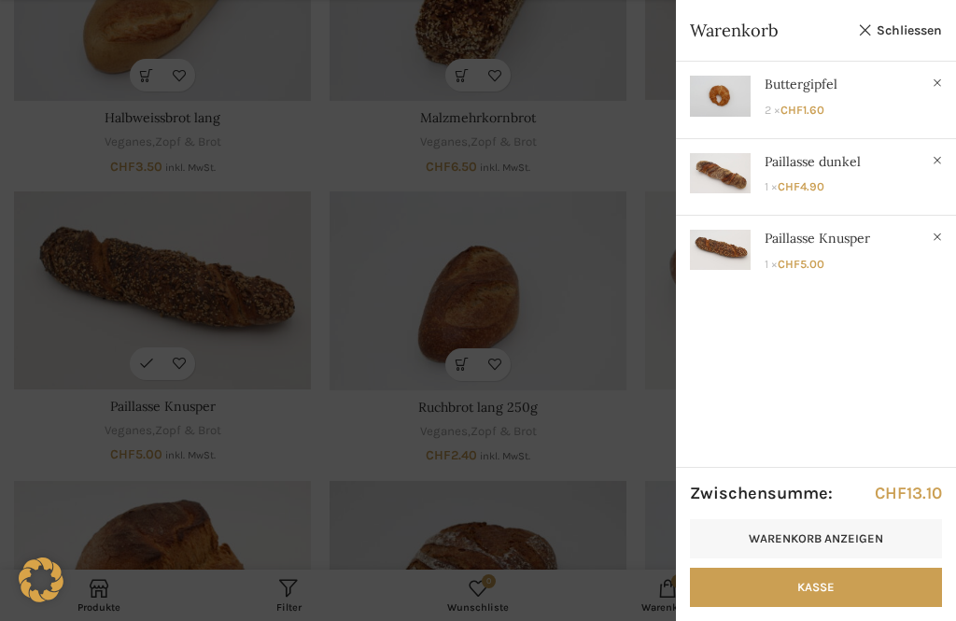
click at [884, 23] on link "Schliessen" at bounding box center [900, 30] width 84 height 23
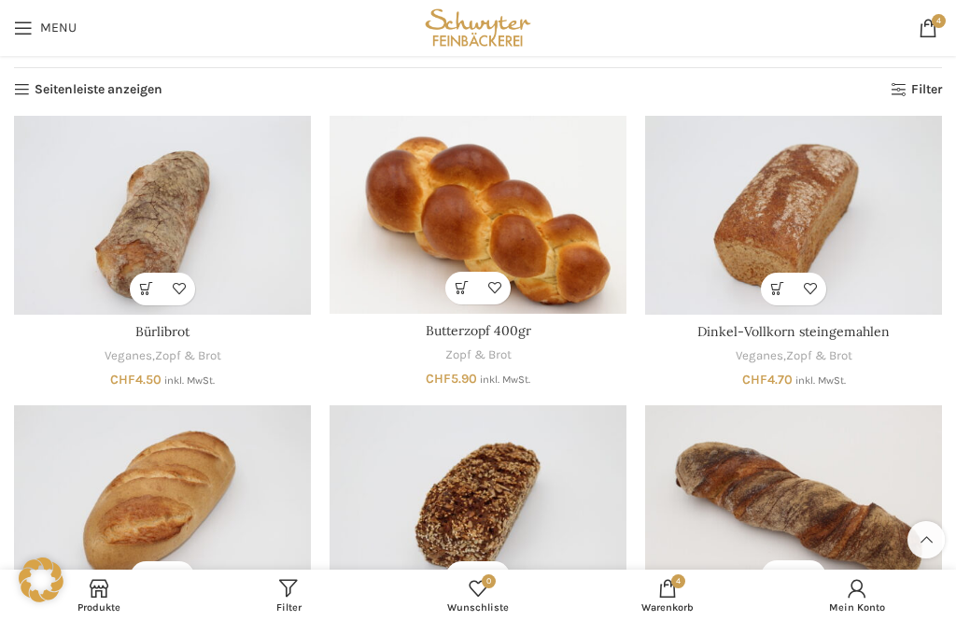
scroll to position [0, 0]
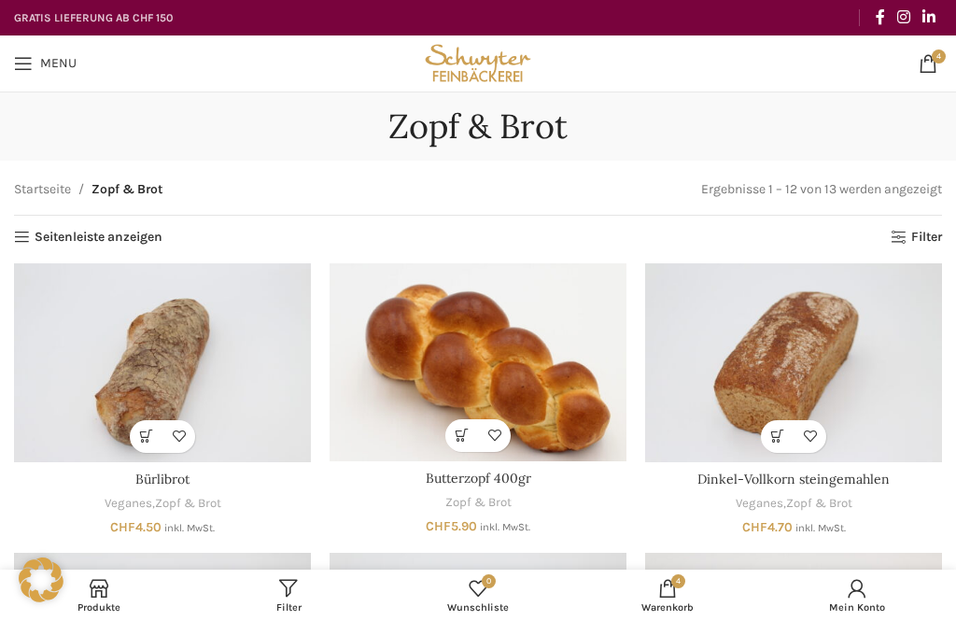
click at [109, 208] on div "Startseite Zopf & Brot Ergebnisse 1 – 12 von 13 werden angezeigt" at bounding box center [478, 196] width 928 height 35
click at [29, 180] on link "Startseite" at bounding box center [42, 189] width 57 height 21
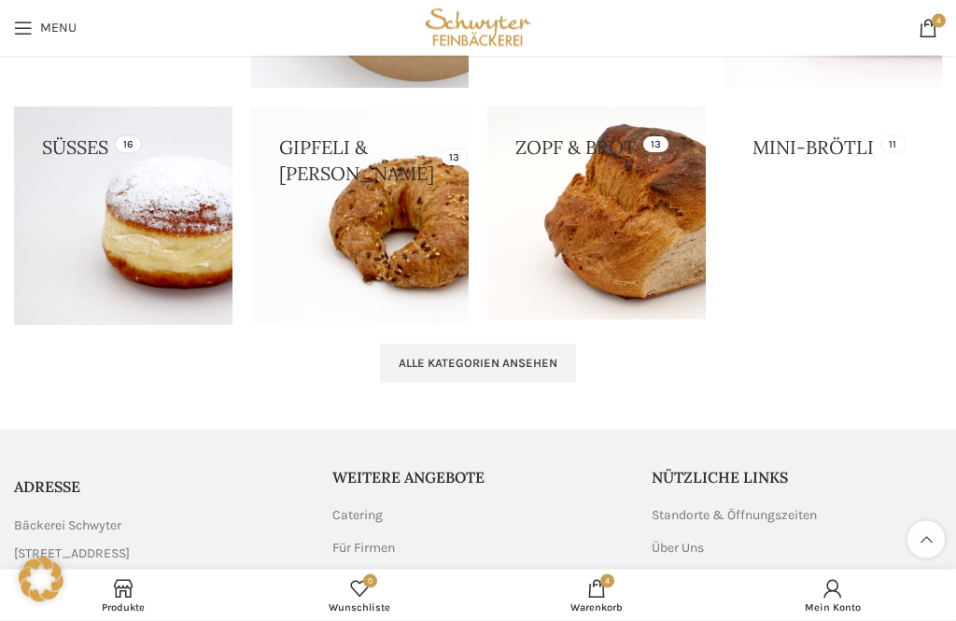
scroll to position [2430, 0]
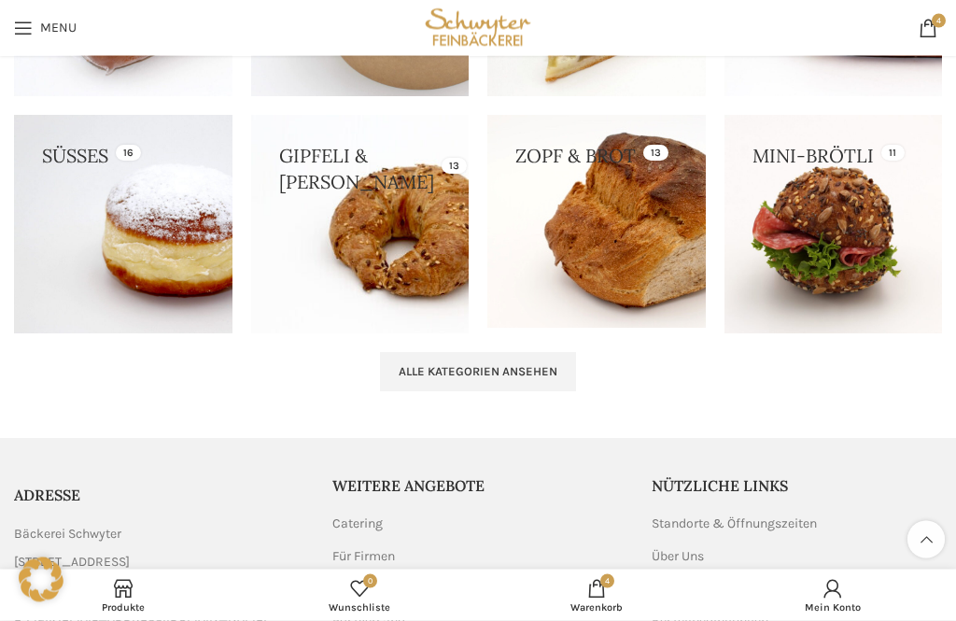
click at [424, 365] on span "Alle Kategorien ansehen" at bounding box center [478, 372] width 159 height 15
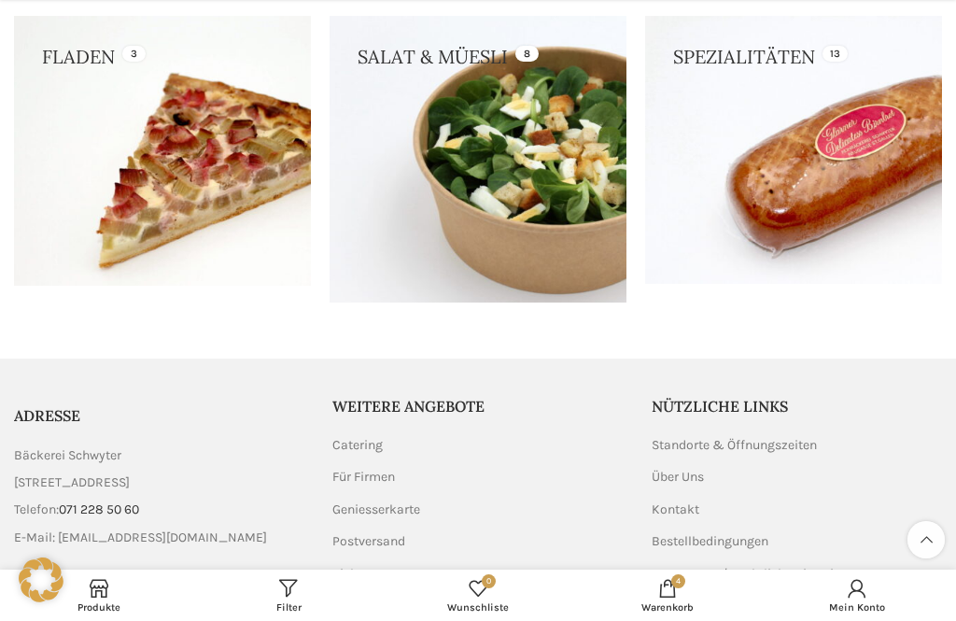
scroll to position [973, 0]
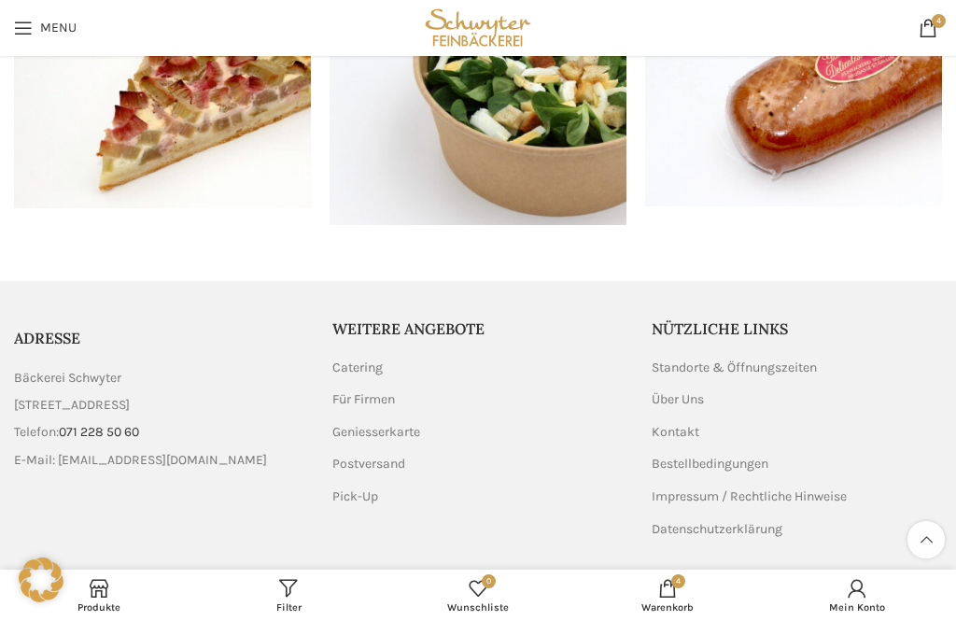
click at [656, 616] on link "4 items [GEOGRAPHIC_DATA]" at bounding box center [668, 595] width 190 height 42
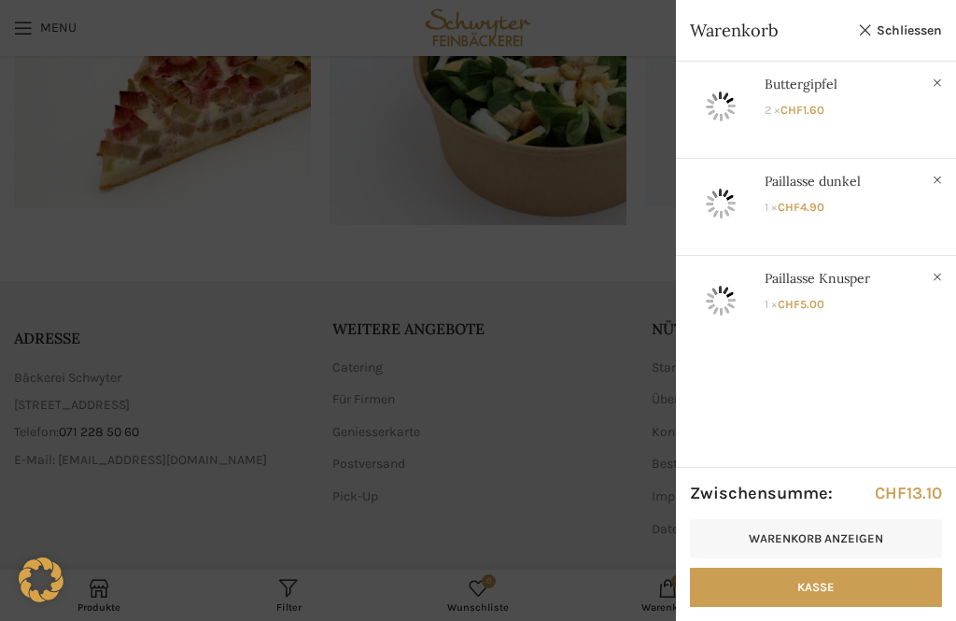
click at [911, 39] on link "Schliessen" at bounding box center [900, 30] width 84 height 23
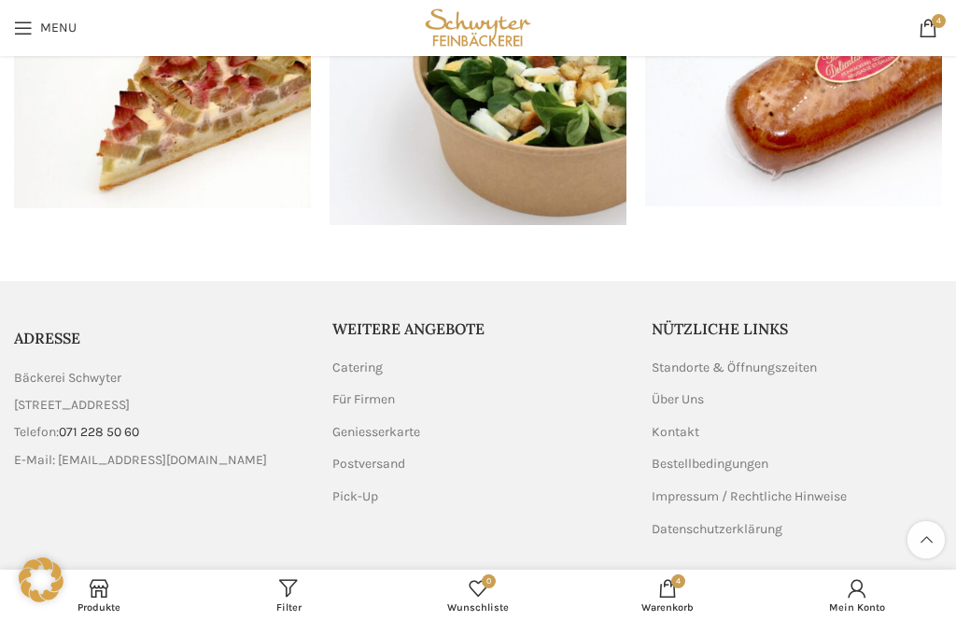
click at [472, 598] on span "0" at bounding box center [478, 588] width 19 height 19
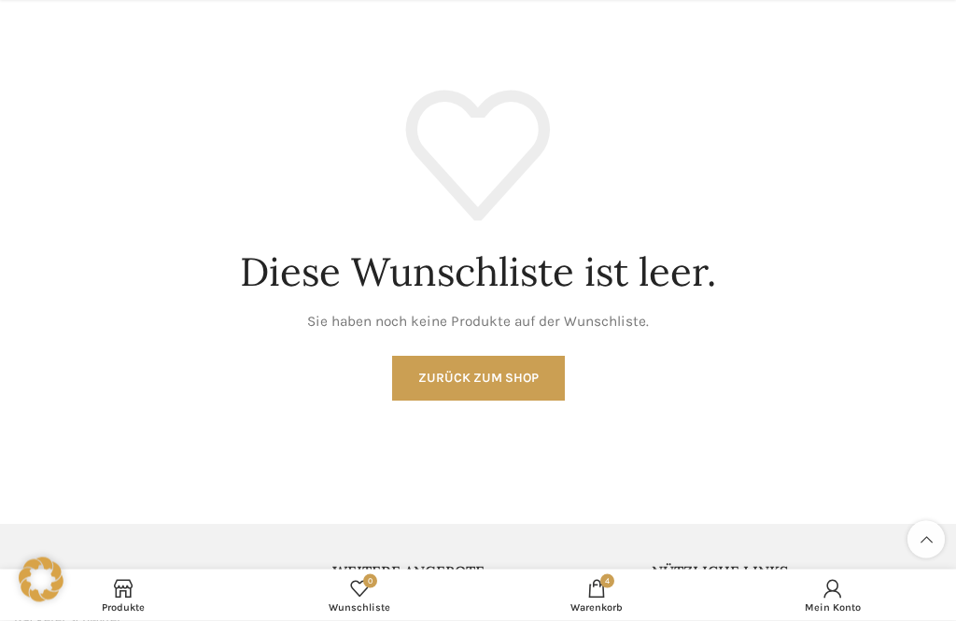
scroll to position [194, 0]
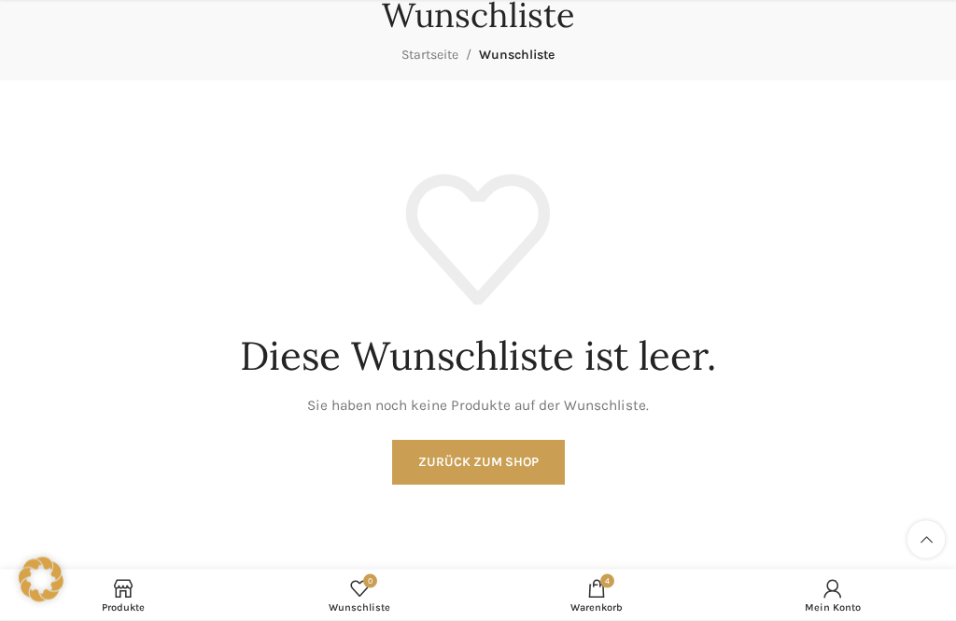
scroll to position [111, 0]
click at [445, 456] on link "Zurück zum Shop" at bounding box center [478, 462] width 173 height 45
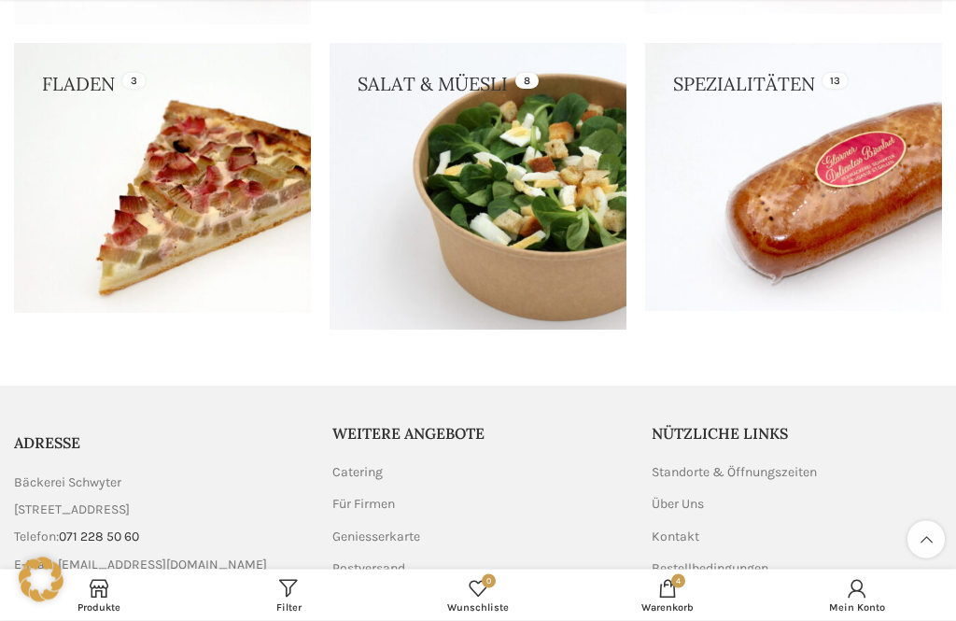
scroll to position [973, 0]
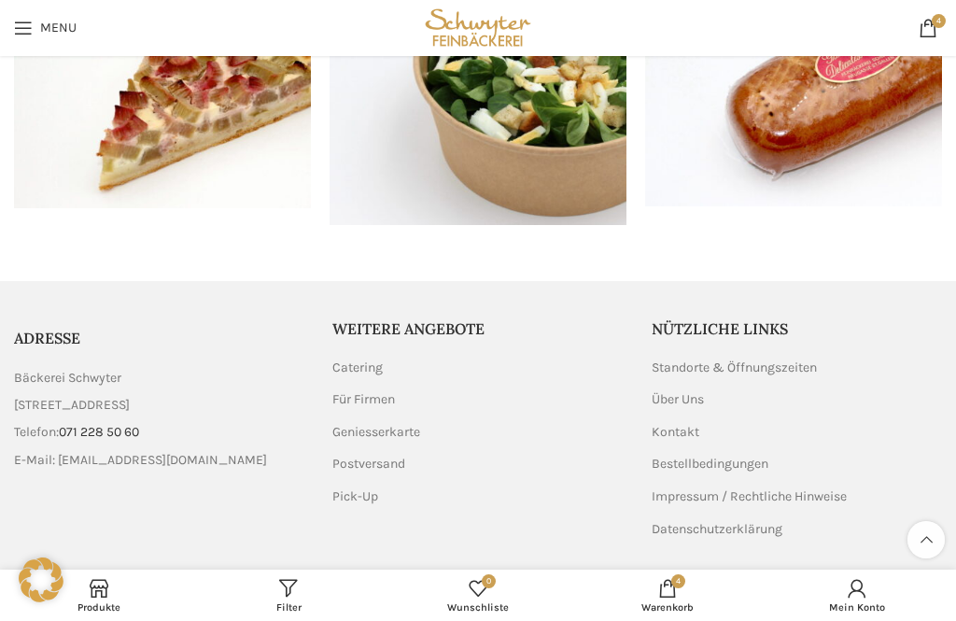
click at [675, 456] on link "Bestellbedingungen" at bounding box center [711, 464] width 119 height 19
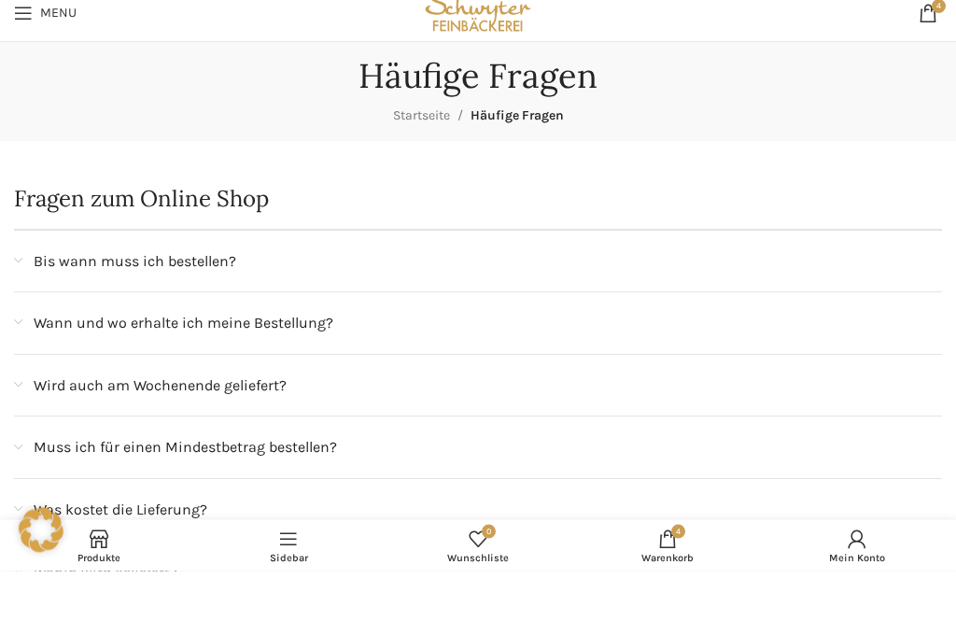
scroll to position [51, 0]
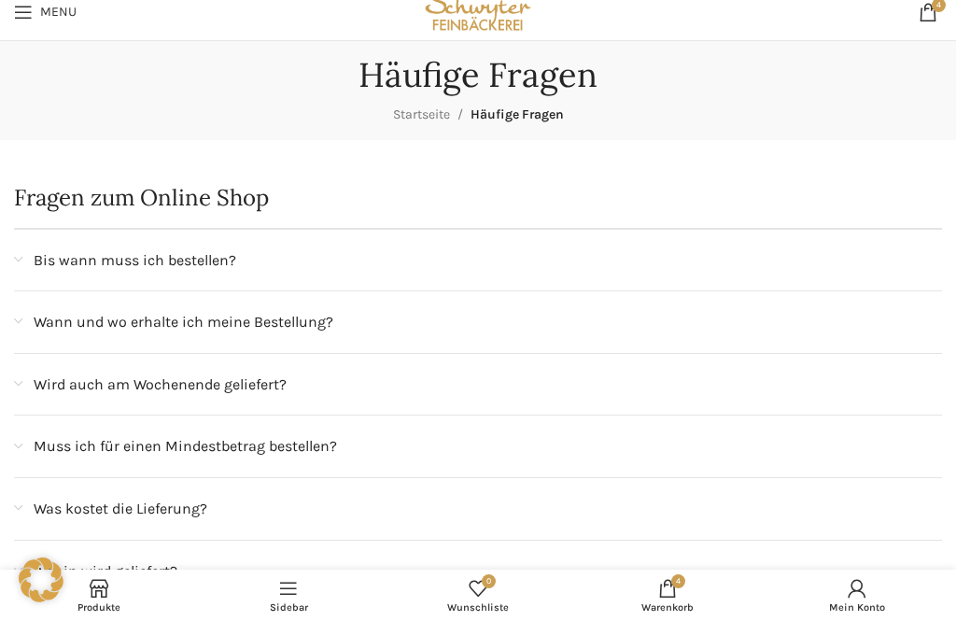
click at [71, 273] on div "Bis wann muss ich bestellen?" at bounding box center [478, 261] width 928 height 62
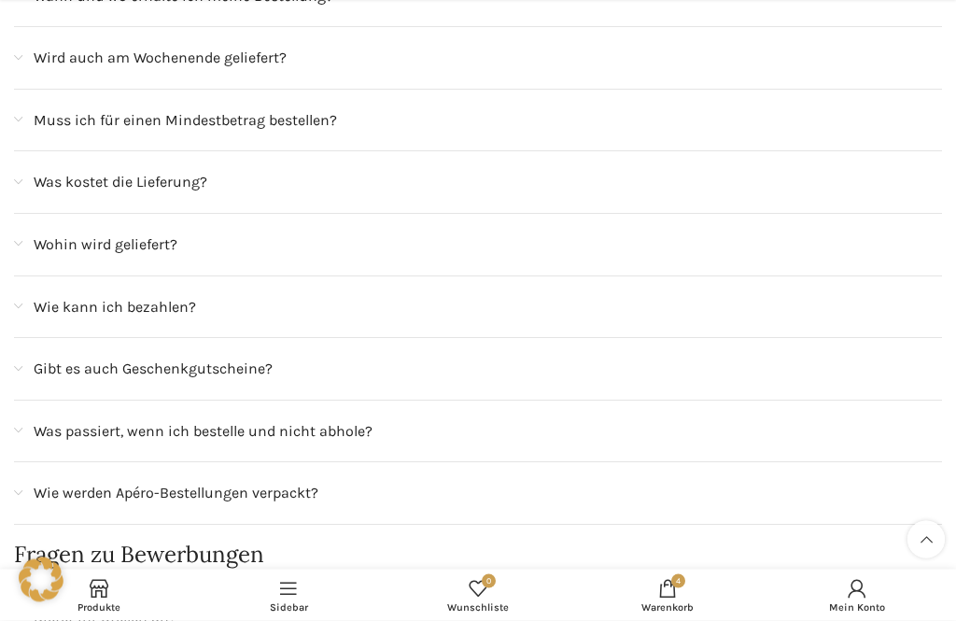
scroll to position [623, 0]
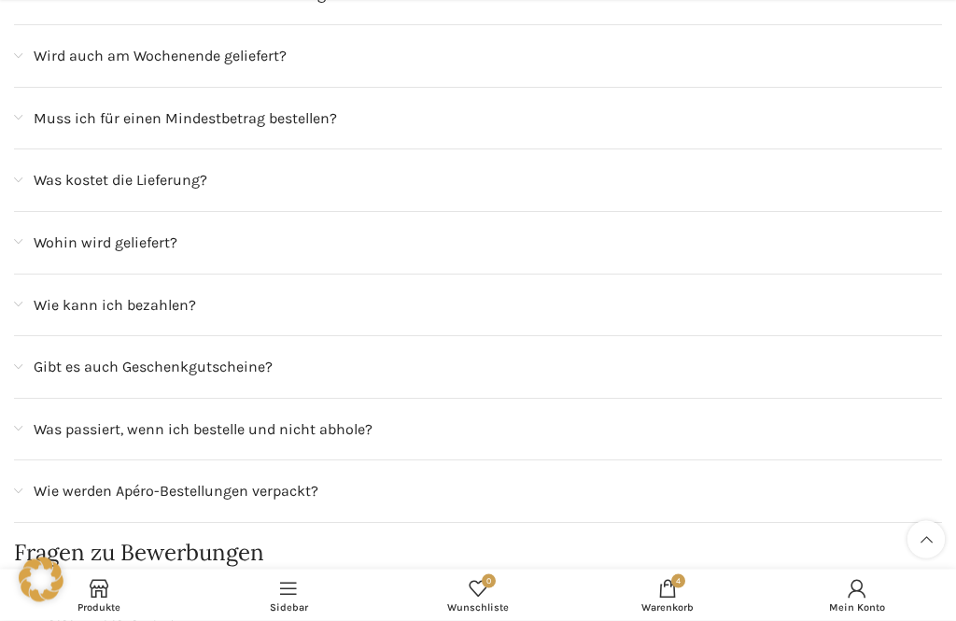
click at [78, 309] on div "Wie kann ich bezahlen?" at bounding box center [478, 307] width 928 height 62
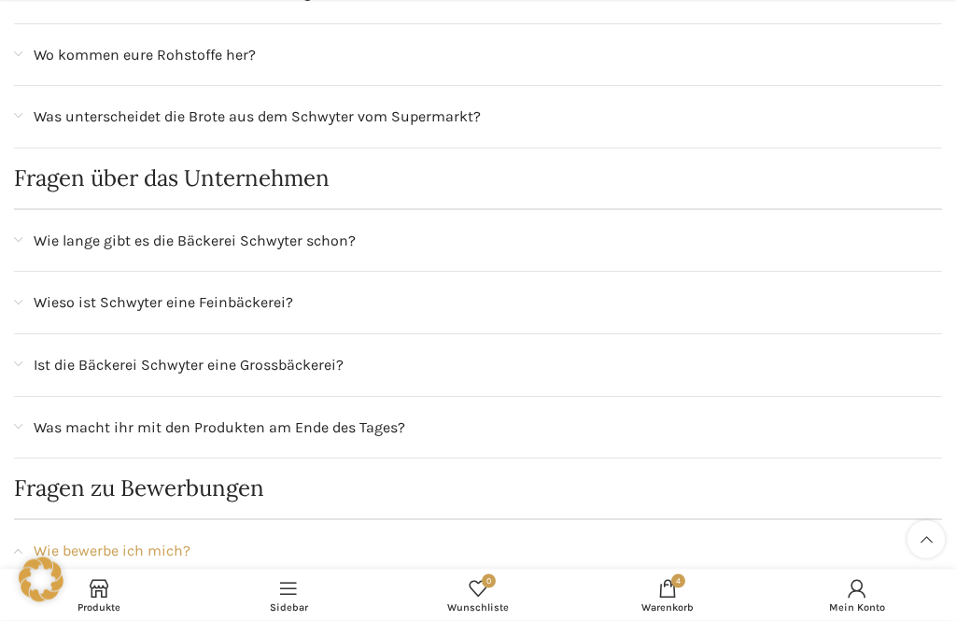
scroll to position [1558, 0]
click at [859, 598] on span at bounding box center [857, 588] width 19 height 19
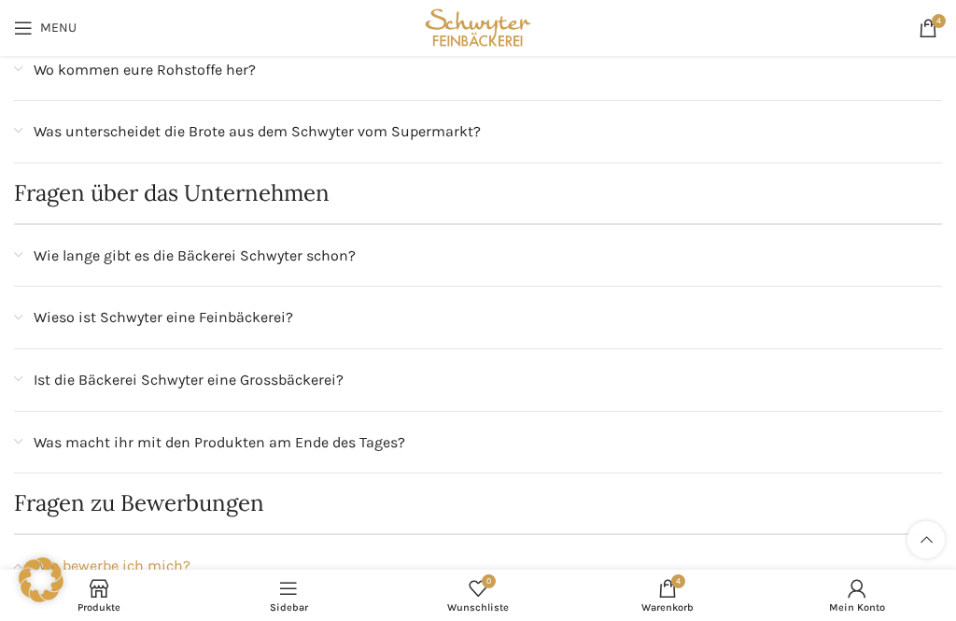
scroll to position [1544, 0]
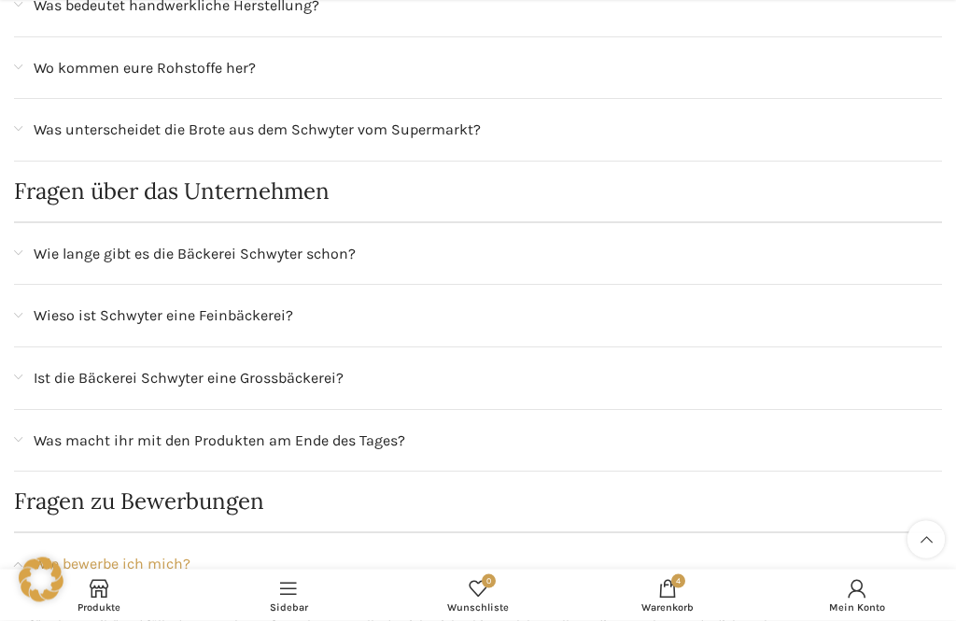
click at [50, 119] on span "Was unterscheidet die Brote aus dem Schwyter vom Supermarkt?" at bounding box center [257, 131] width 447 height 24
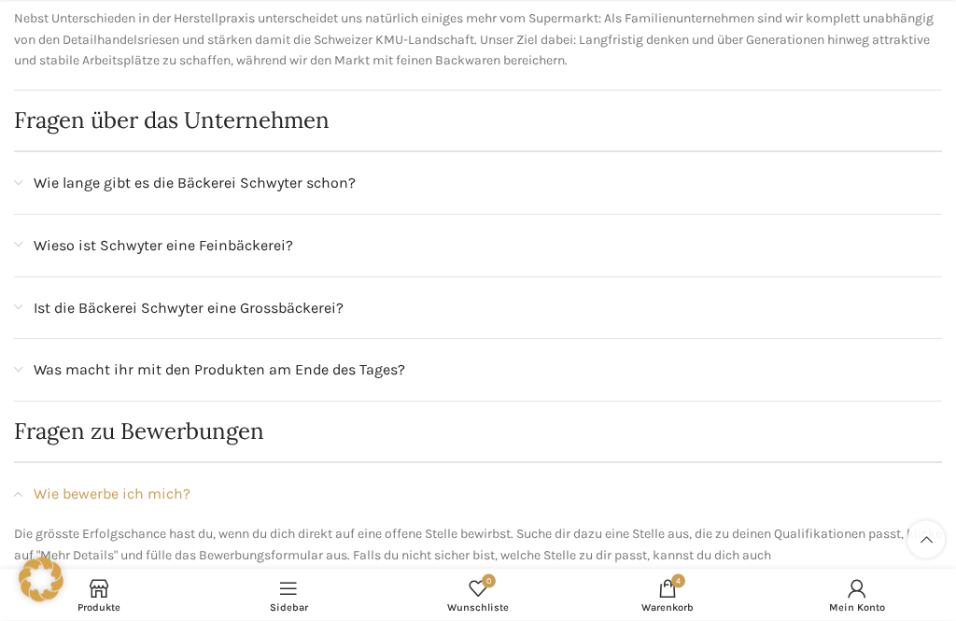
scroll to position [1922, 0]
click at [65, 358] on span "Was macht ihr mit den Produkten am Ende des Tages?" at bounding box center [220, 370] width 372 height 24
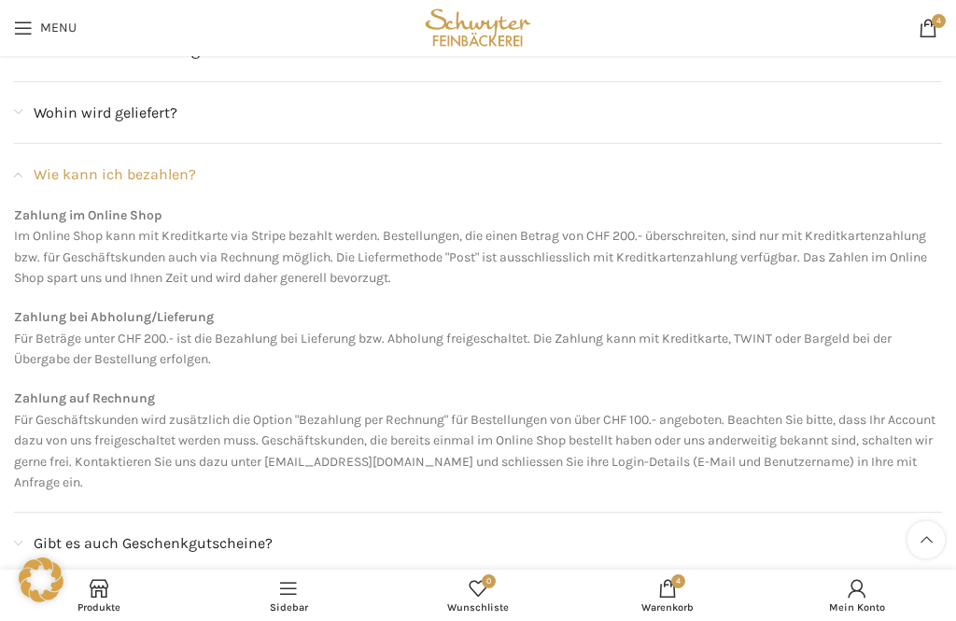
scroll to position [509, 0]
click at [915, 20] on link "4 items CHF 13.10" at bounding box center [928, 27] width 37 height 37
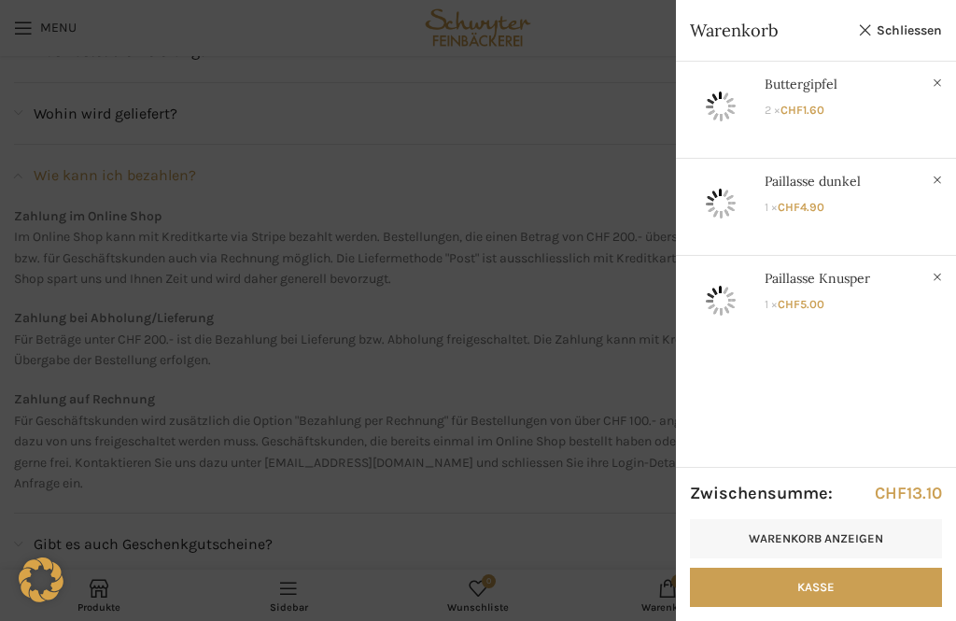
click at [777, 538] on link "Warenkorb anzeigen" at bounding box center [816, 538] width 252 height 39
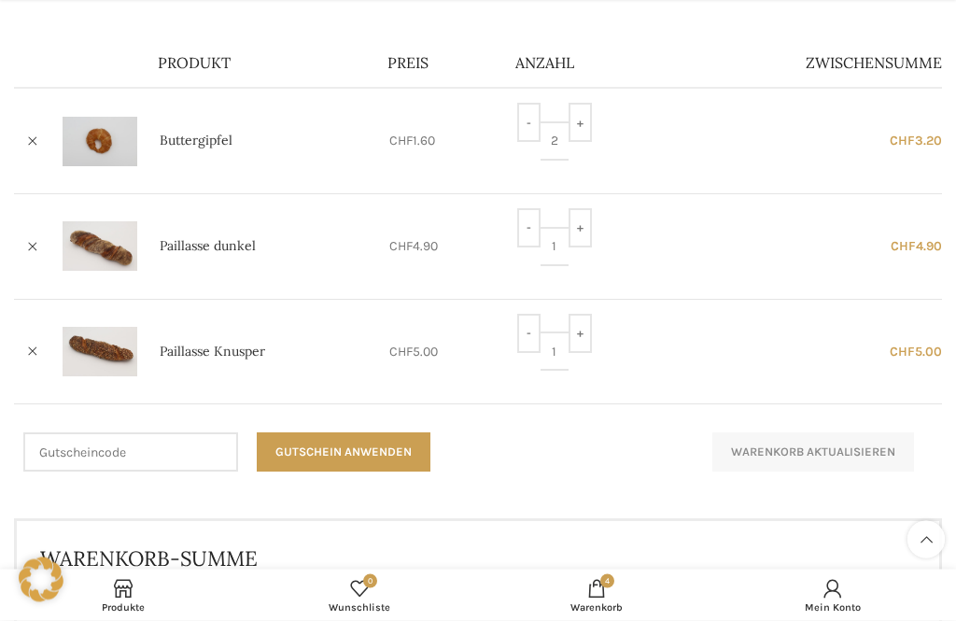
scroll to position [284, 0]
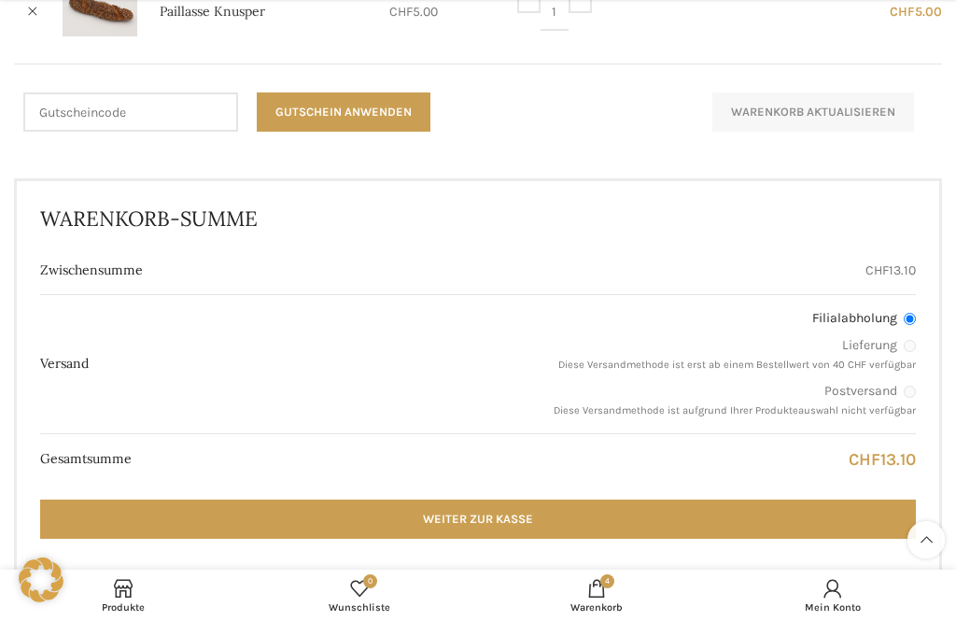
scroll to position [632, 0]
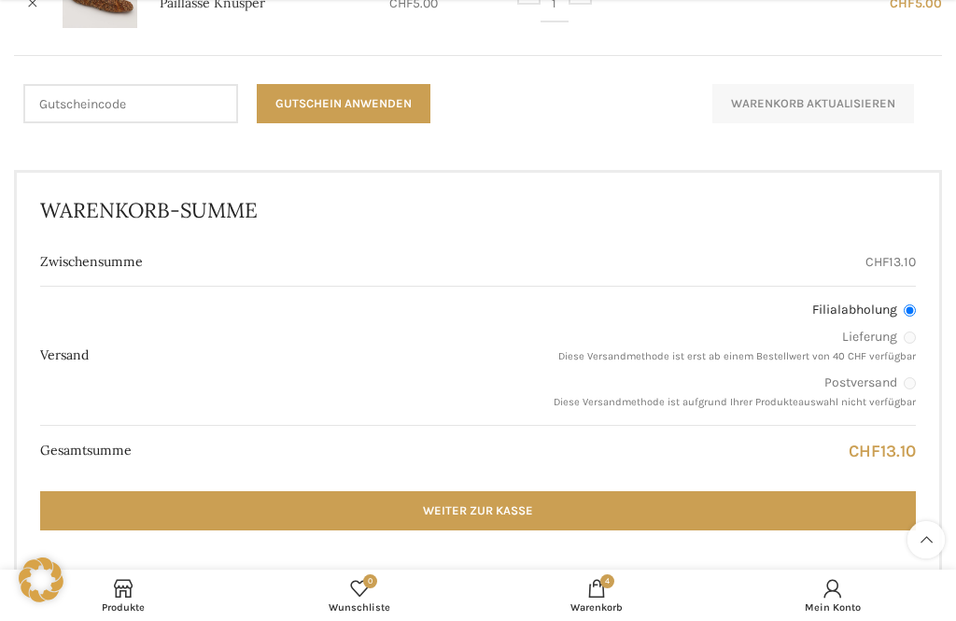
click at [77, 503] on link "Weiter zur Kasse" at bounding box center [478, 510] width 876 height 39
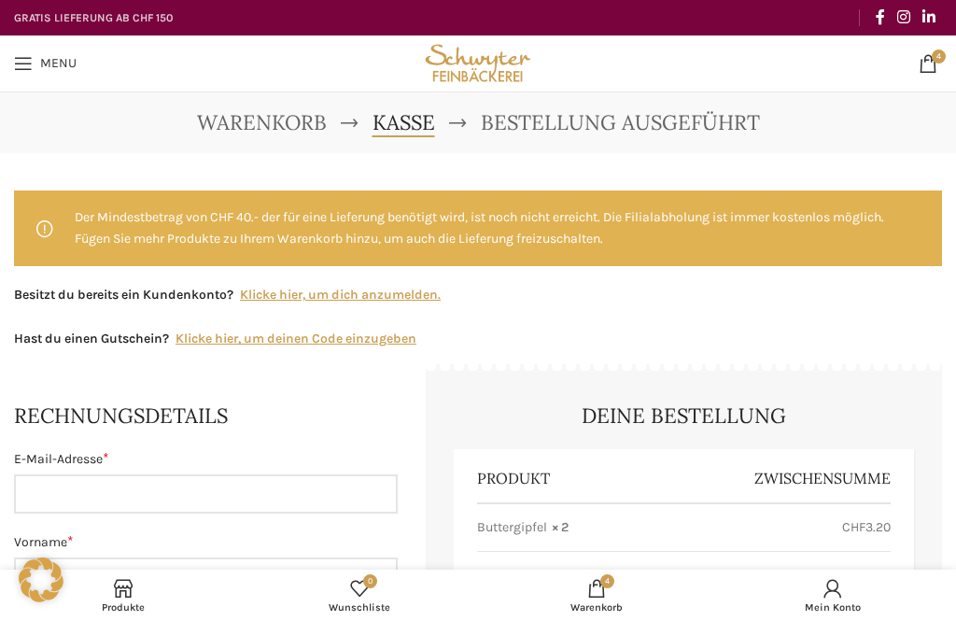
select select "SG"
